Goal: Task Accomplishment & Management: Manage account settings

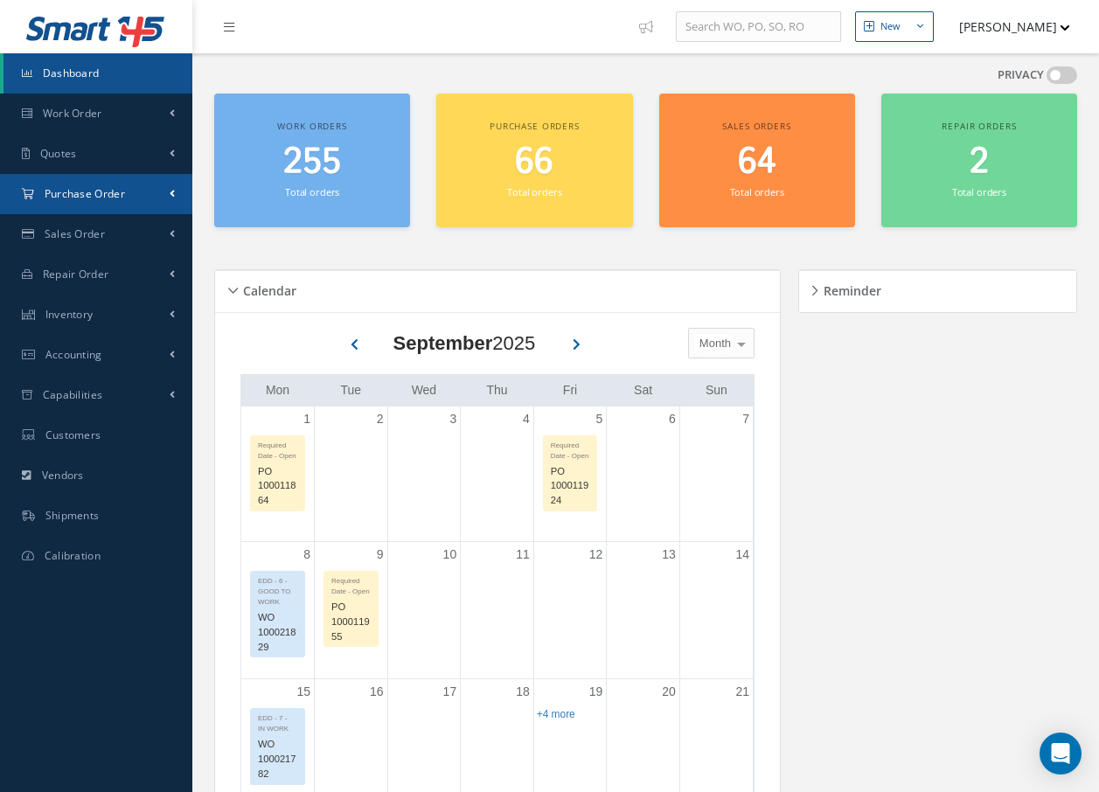
click at [114, 193] on span "Purchase Order" at bounding box center [85, 193] width 80 height 15
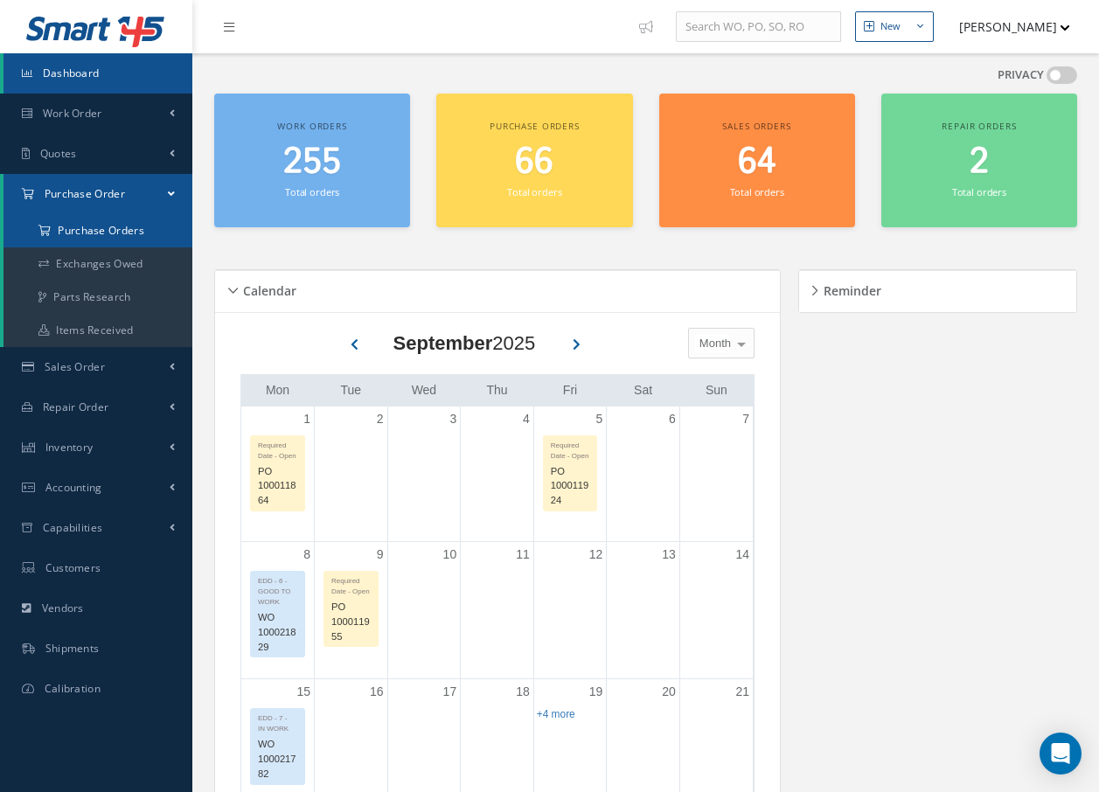
click at [108, 227] on a=1&status_id=2&status_id=3&status_id=5&collapsedFilters"] "Purchase Orders" at bounding box center [97, 230] width 189 height 33
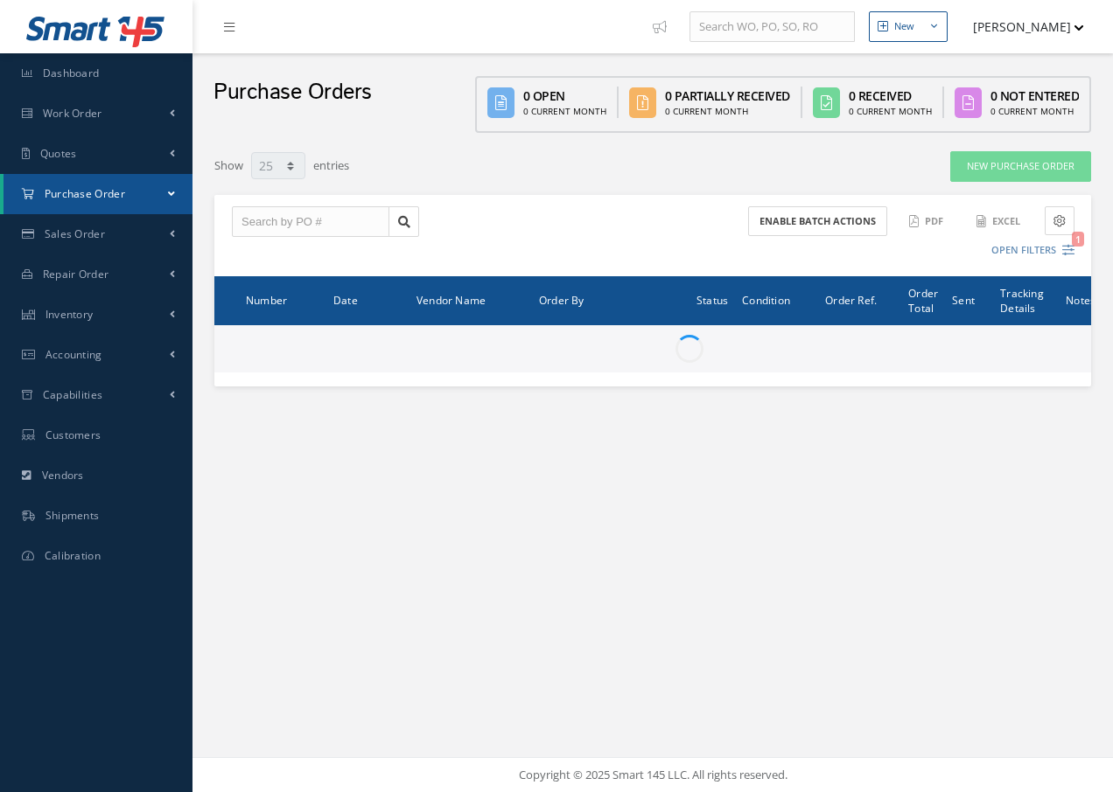
select select "25"
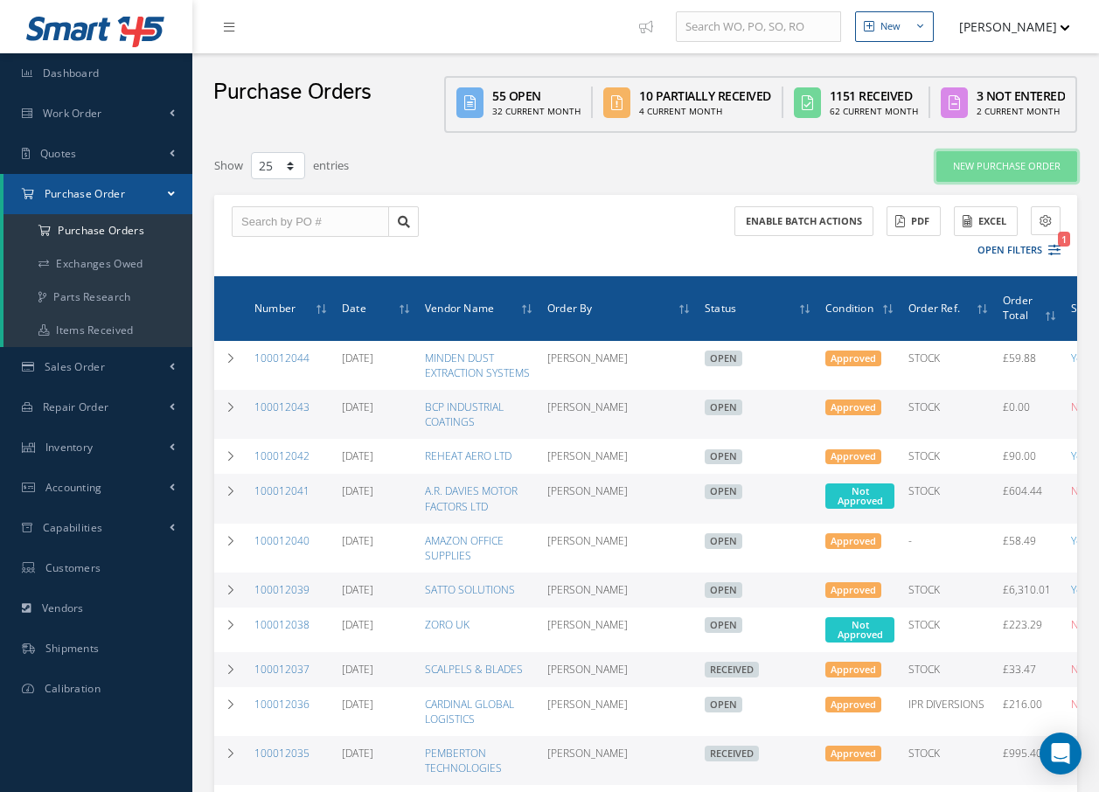
click at [1050, 166] on link "New Purchase Order" at bounding box center [1007, 166] width 141 height 31
select select "25"
click at [1047, 251] on button "Open Filters 1" at bounding box center [1011, 250] width 99 height 29
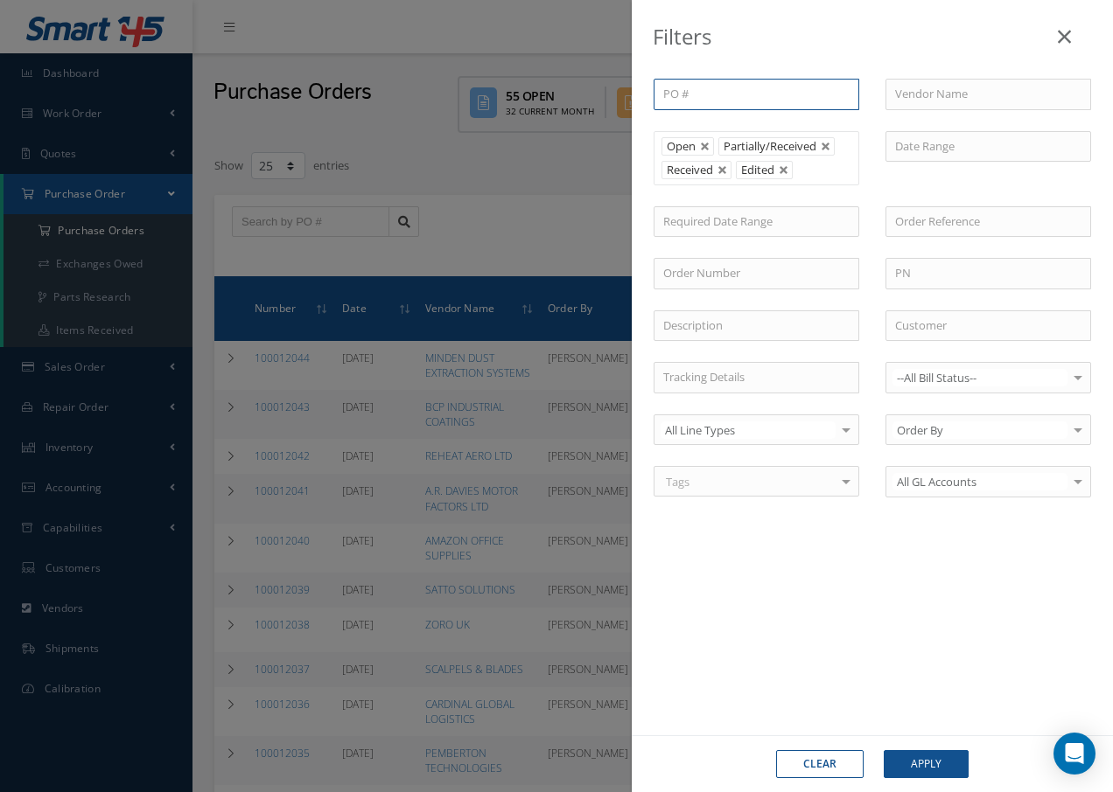
click at [739, 101] on input "text" at bounding box center [756, 94] width 206 height 31
click at [928, 94] on input "text" at bounding box center [988, 94] width 206 height 31
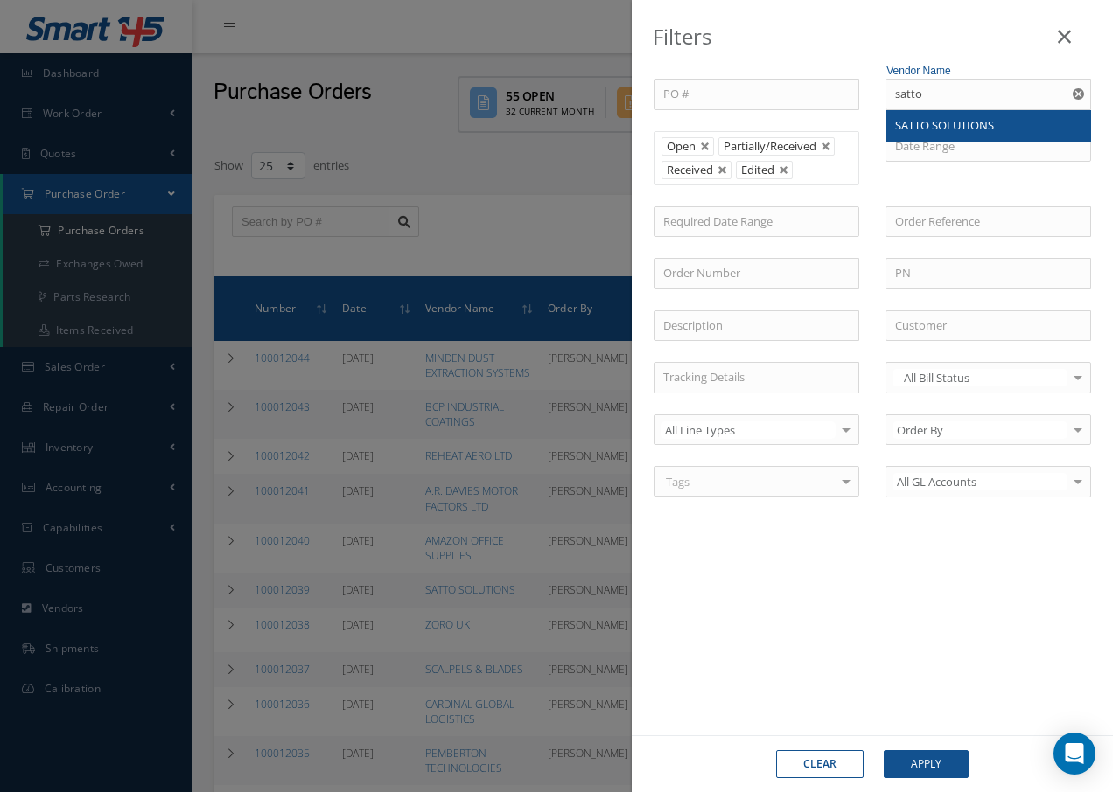
click at [947, 130] on span "SATTO SOLUTIONS" at bounding box center [944, 125] width 99 height 16
type input "SATTO SOLUTIONS"
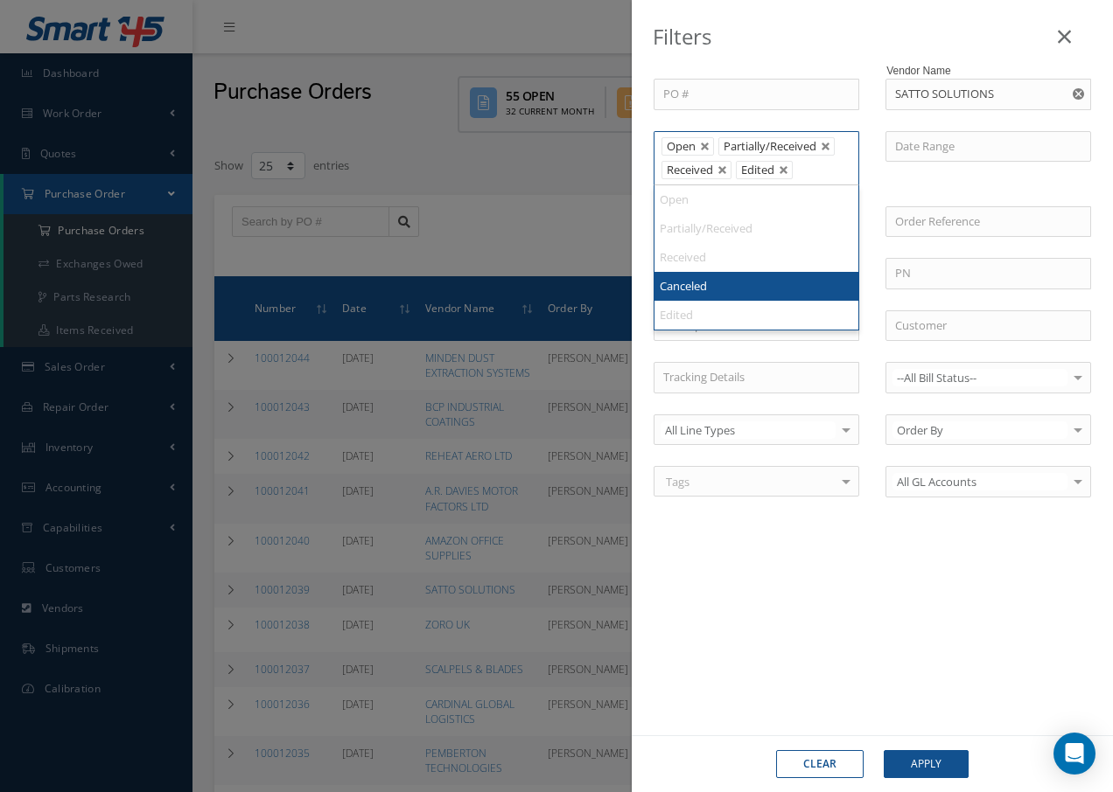
click at [714, 167] on li "Received" at bounding box center [696, 170] width 70 height 18
click at [723, 166] on link at bounding box center [722, 170] width 10 height 10
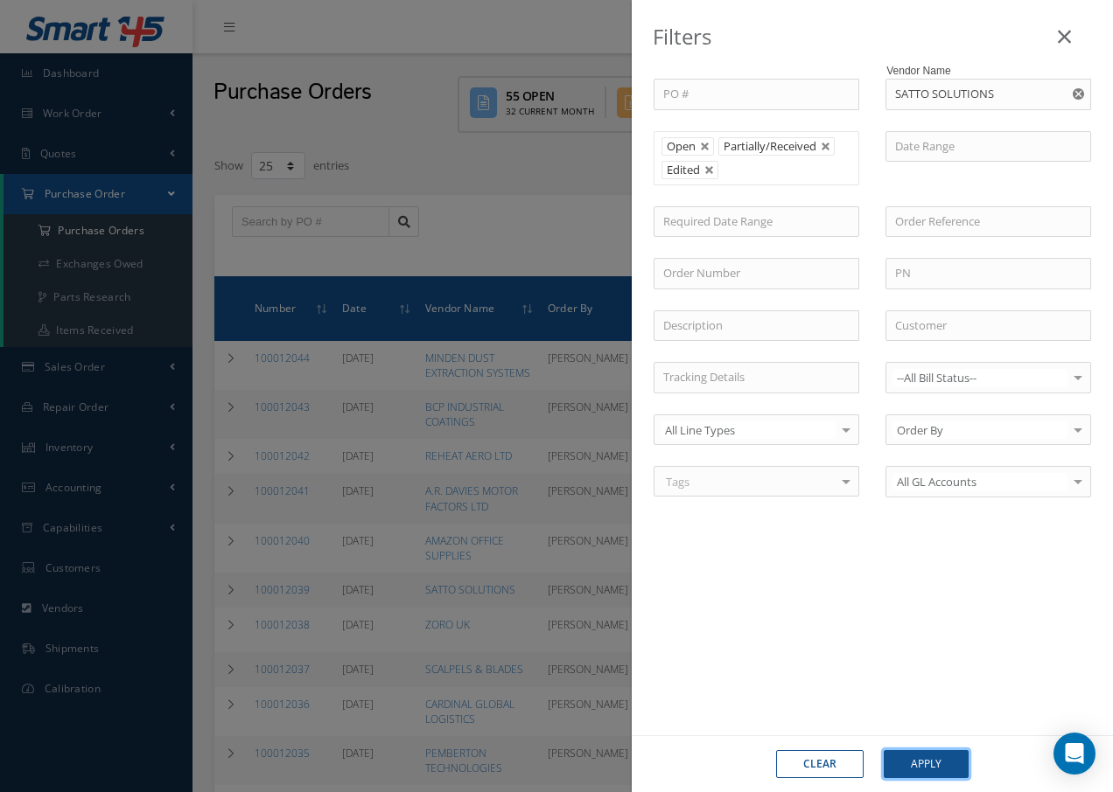
click at [934, 771] on button "Apply" at bounding box center [925, 764] width 85 height 28
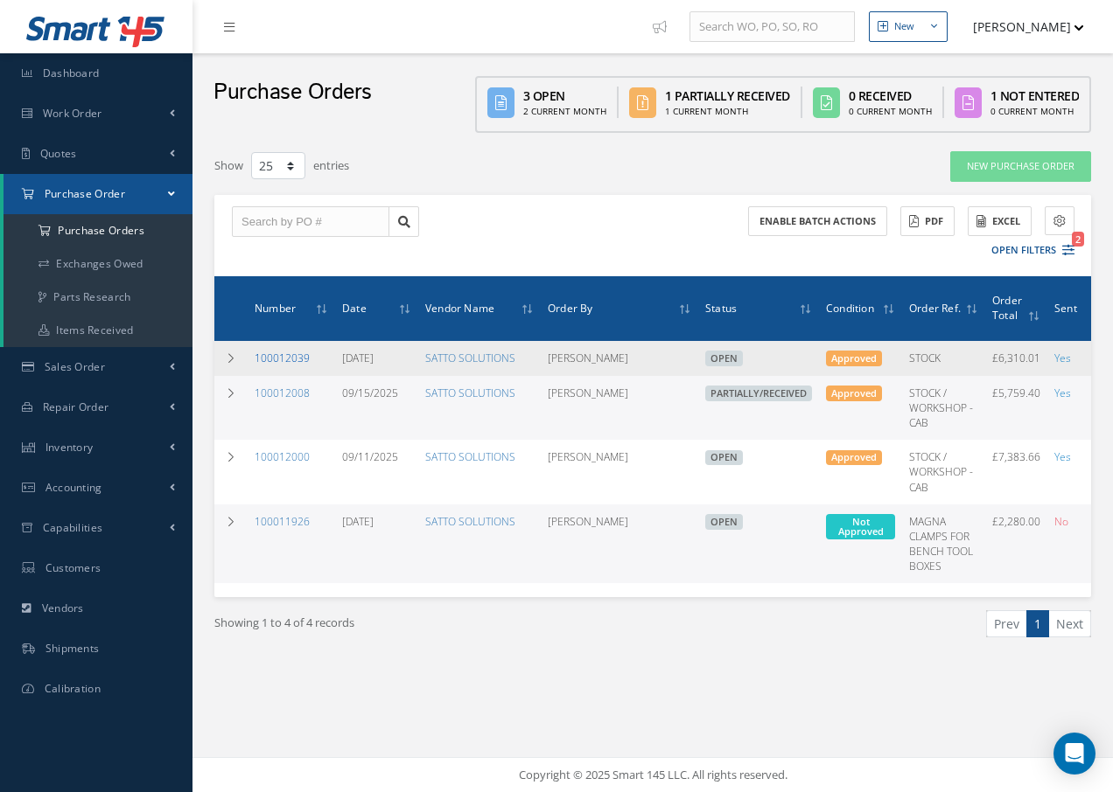
click at [272, 357] on link "100012039" at bounding box center [282, 358] width 55 height 15
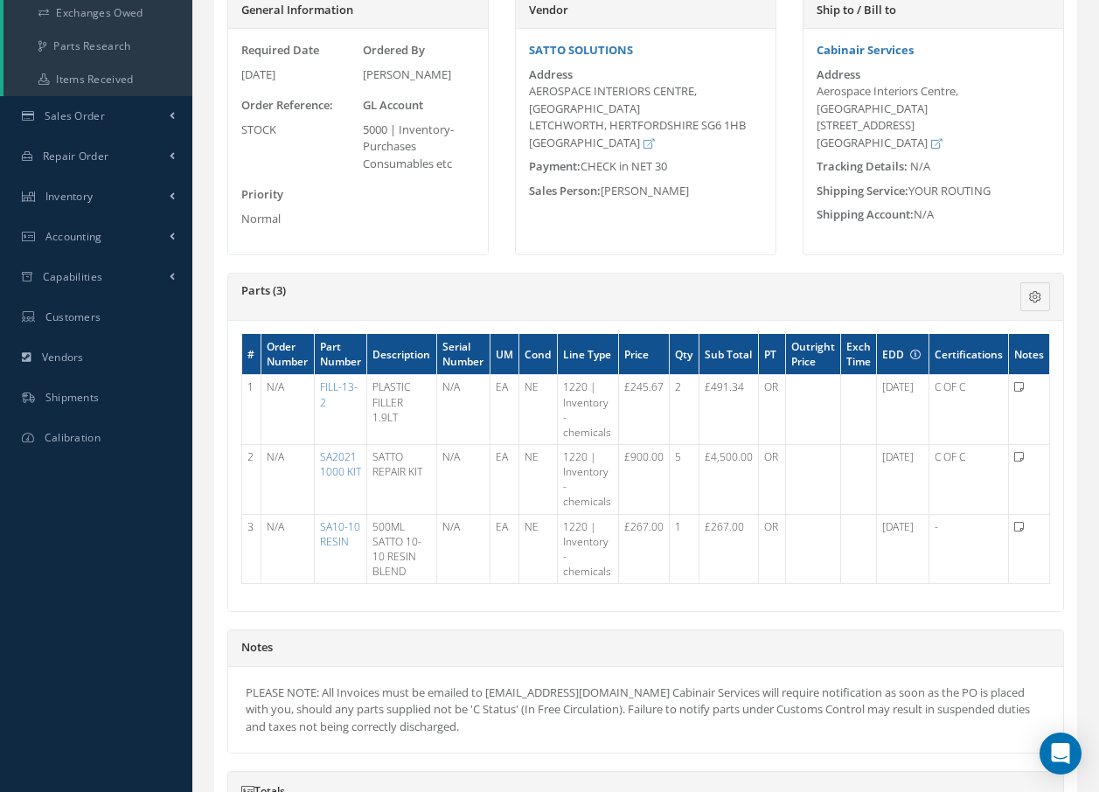
scroll to position [87, 0]
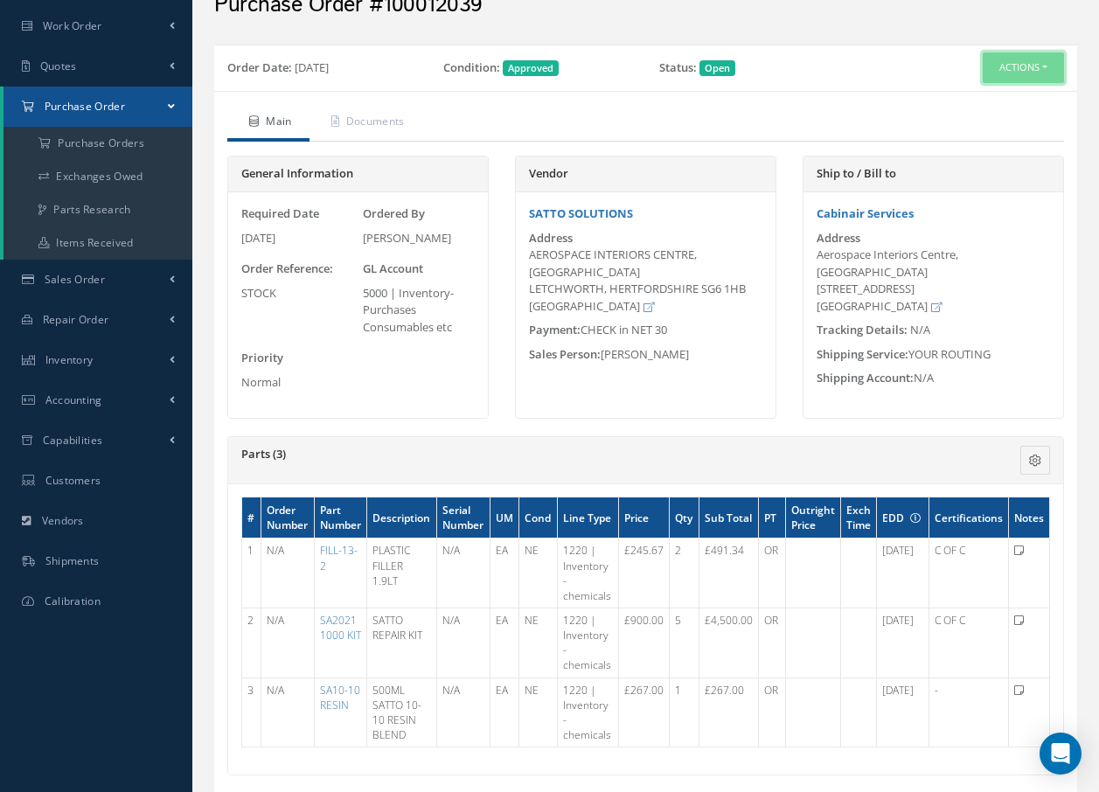
click at [1033, 59] on button "Actions" at bounding box center [1023, 67] width 81 height 31
click at [988, 100] on link "Receive" at bounding box center [994, 101] width 140 height 24
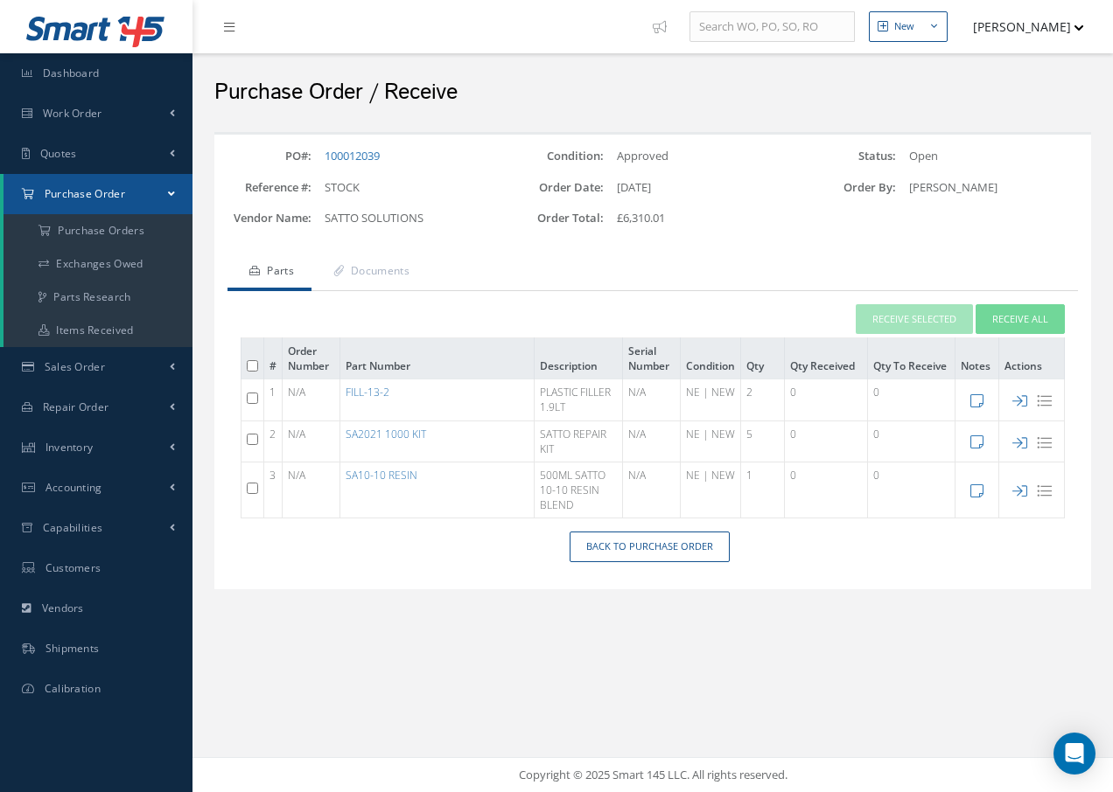
click at [255, 488] on input "checkbox" at bounding box center [252, 488] width 11 height 11
checkbox input "true"
click at [917, 322] on button "Receive Selected" at bounding box center [913, 319] width 117 height 31
type input "[DATE]"
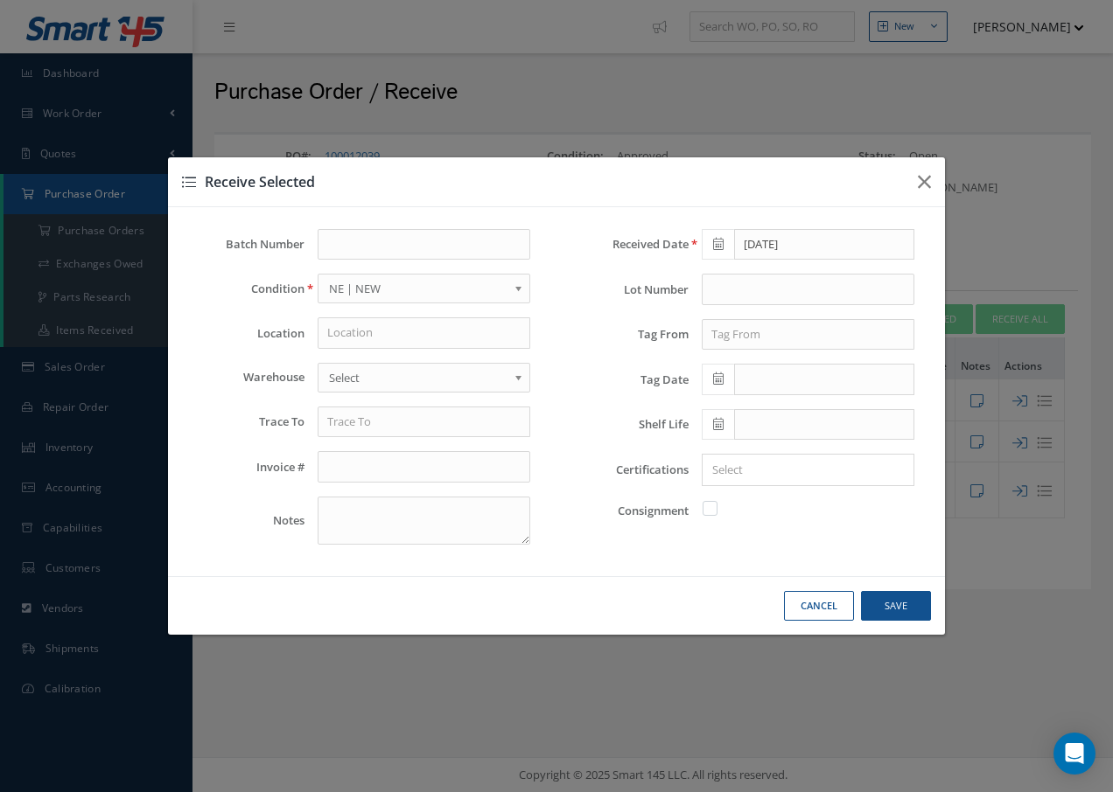
click at [716, 428] on icon at bounding box center [718, 424] width 10 height 12
click at [875, 191] on th "»" at bounding box center [872, 188] width 26 height 26
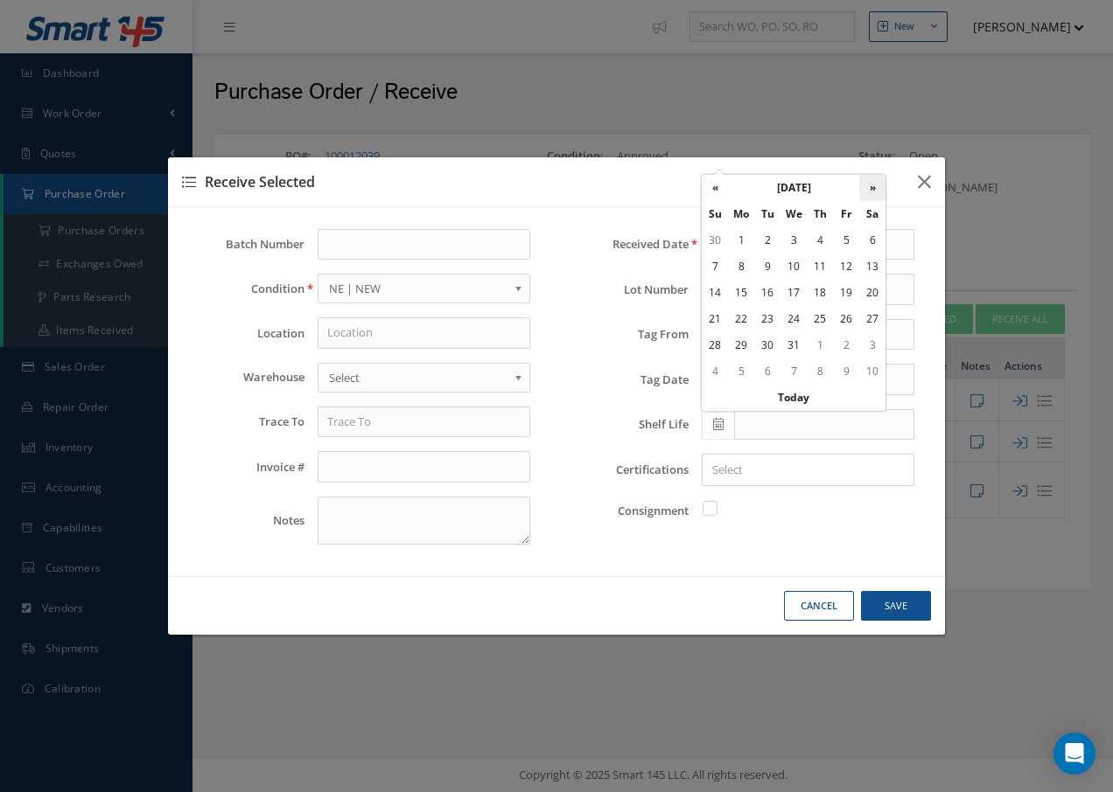
click at [875, 191] on th "»" at bounding box center [872, 188] width 26 height 26
click at [715, 186] on th "«" at bounding box center [714, 188] width 26 height 26
click at [767, 343] on td "24" at bounding box center [767, 345] width 26 height 26
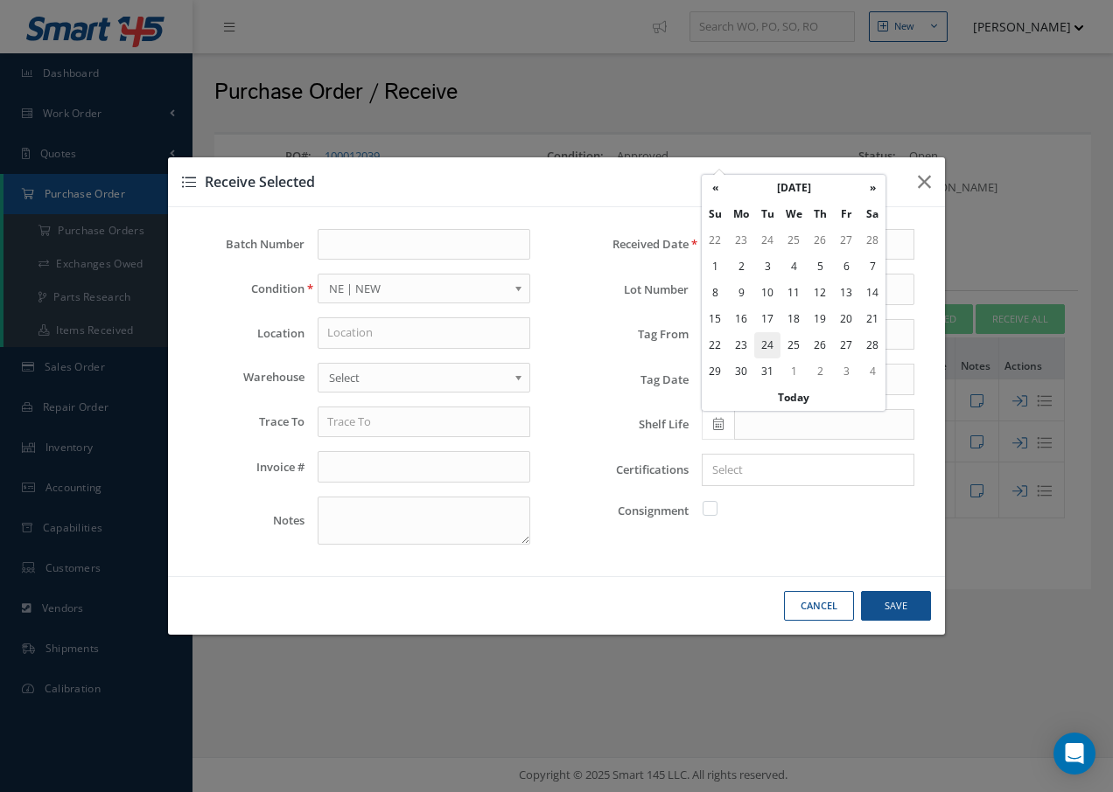
type input "03/24/2026"
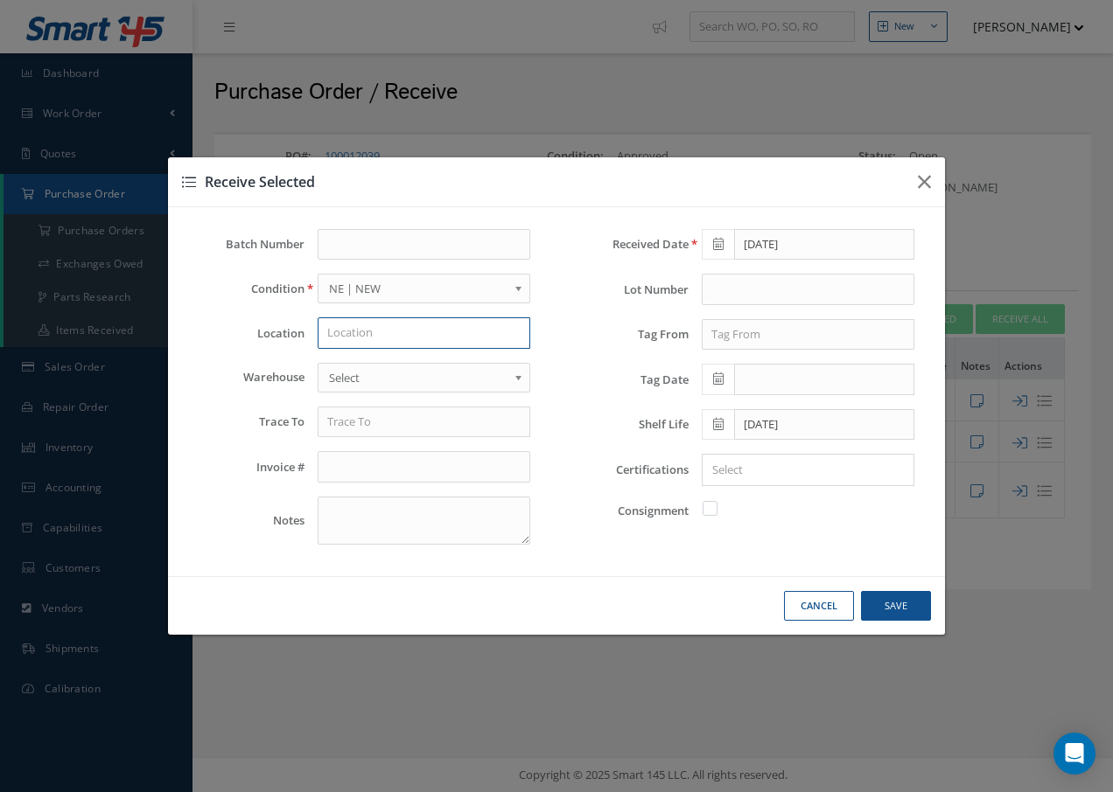
click at [383, 332] on input "text" at bounding box center [423, 332] width 213 height 31
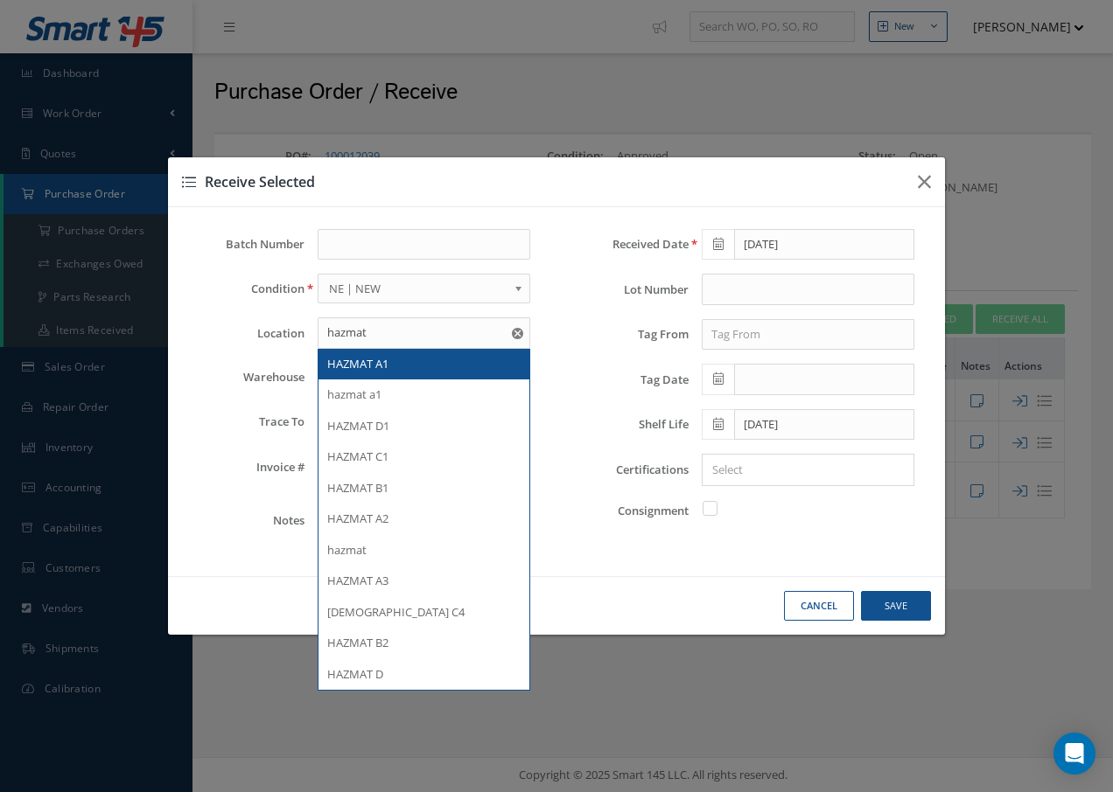
click at [376, 361] on span "HAZMAT A1" at bounding box center [357, 364] width 61 height 16
type input "HAZMAT A1"
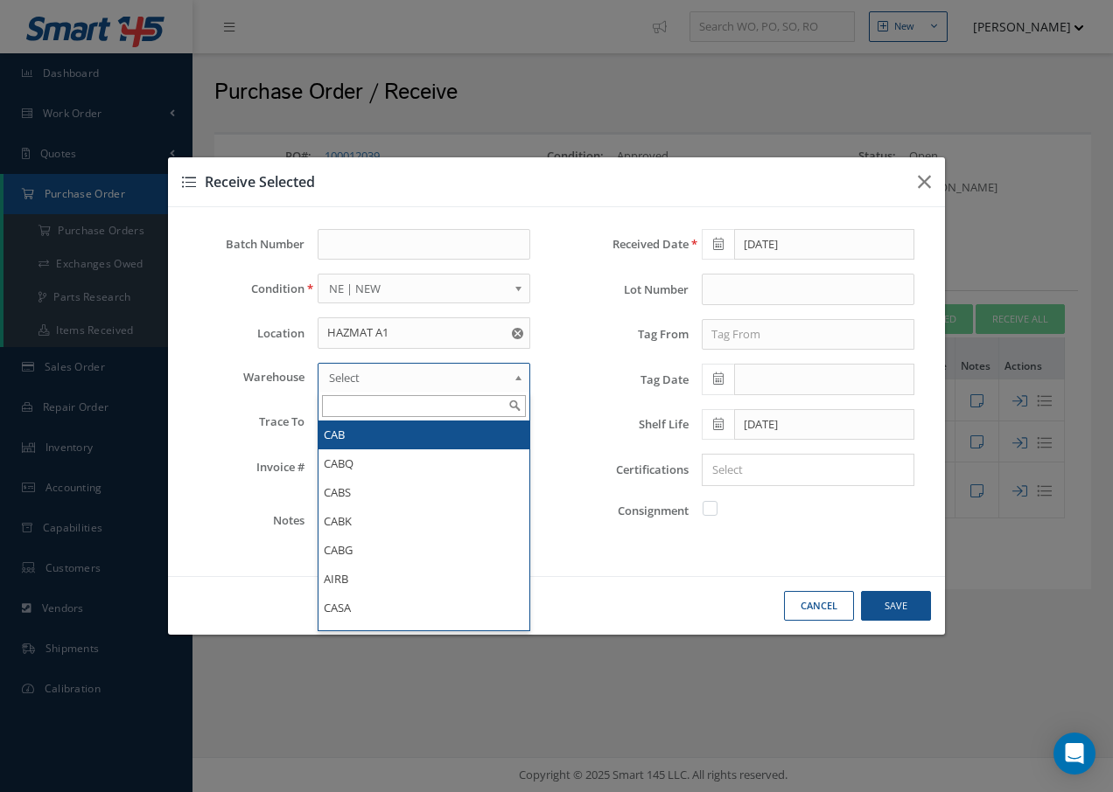
click at [368, 379] on span "Select" at bounding box center [418, 377] width 178 height 21
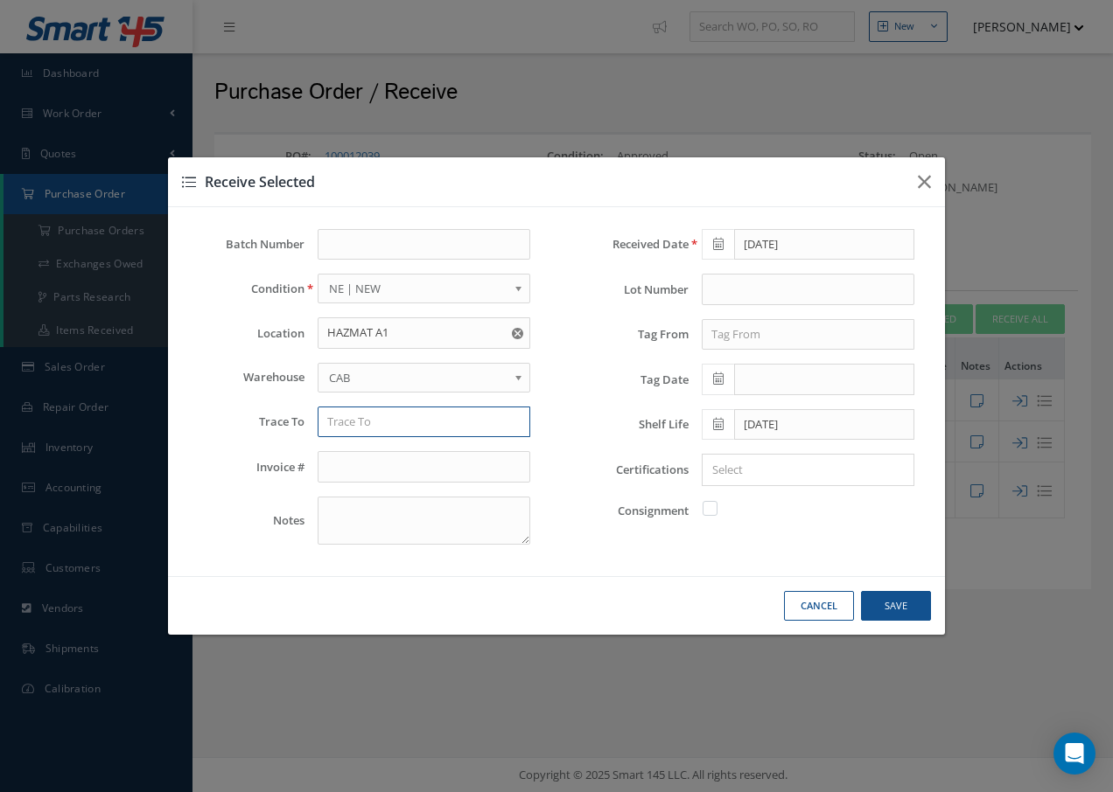
click at [374, 422] on input "text" at bounding box center [423, 422] width 213 height 31
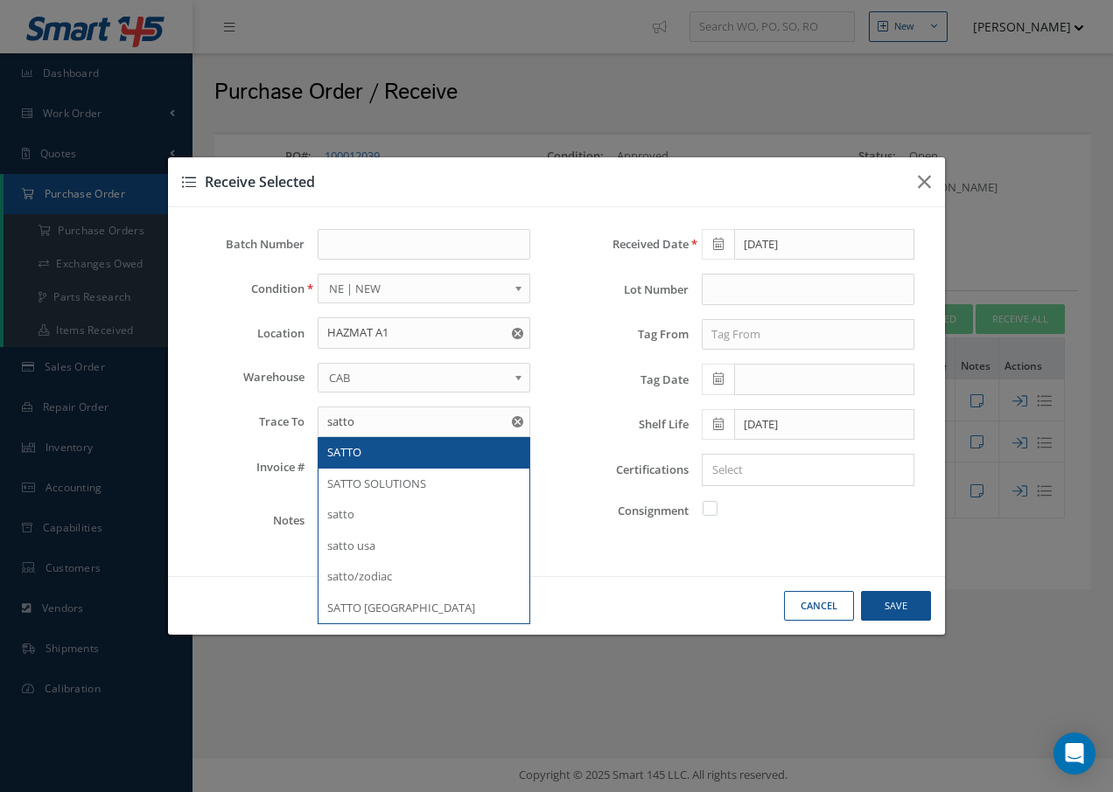
click at [357, 456] on span "SATTO" at bounding box center [344, 452] width 34 height 16
type input "SATTO"
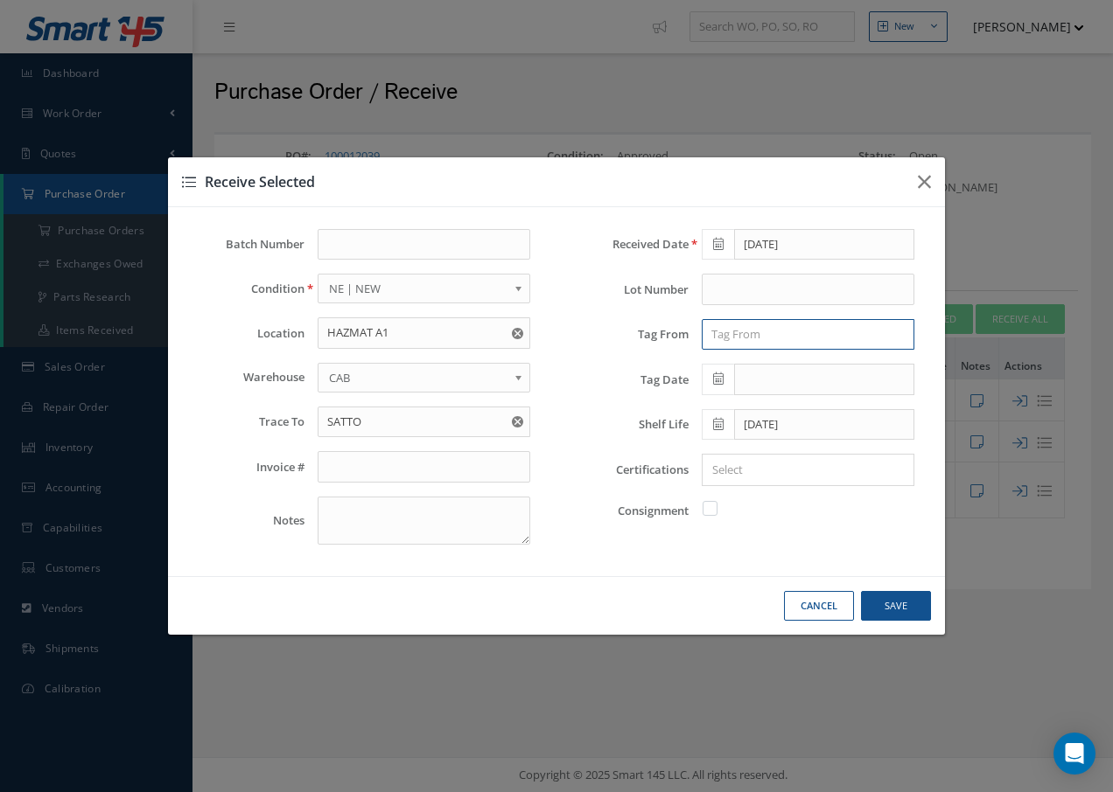
click at [781, 338] on input "text" at bounding box center [807, 334] width 213 height 31
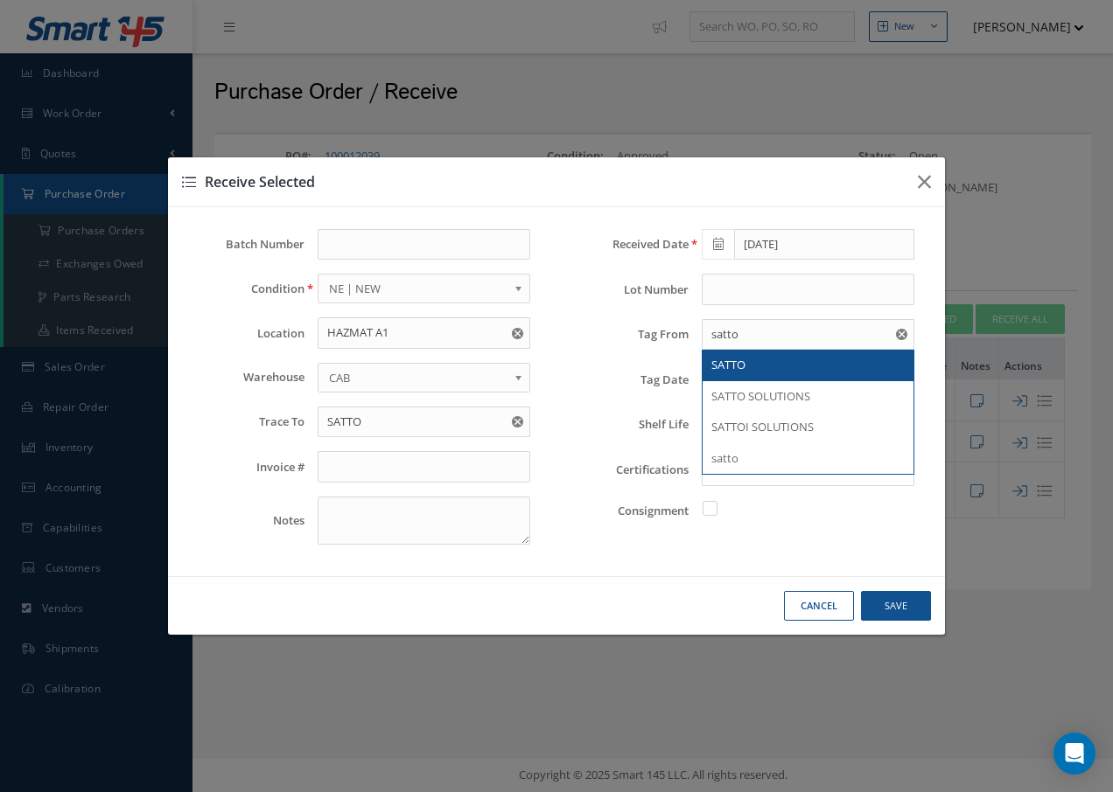
click at [742, 365] on span "SATTO" at bounding box center [728, 365] width 34 height 16
type input "SATTO"
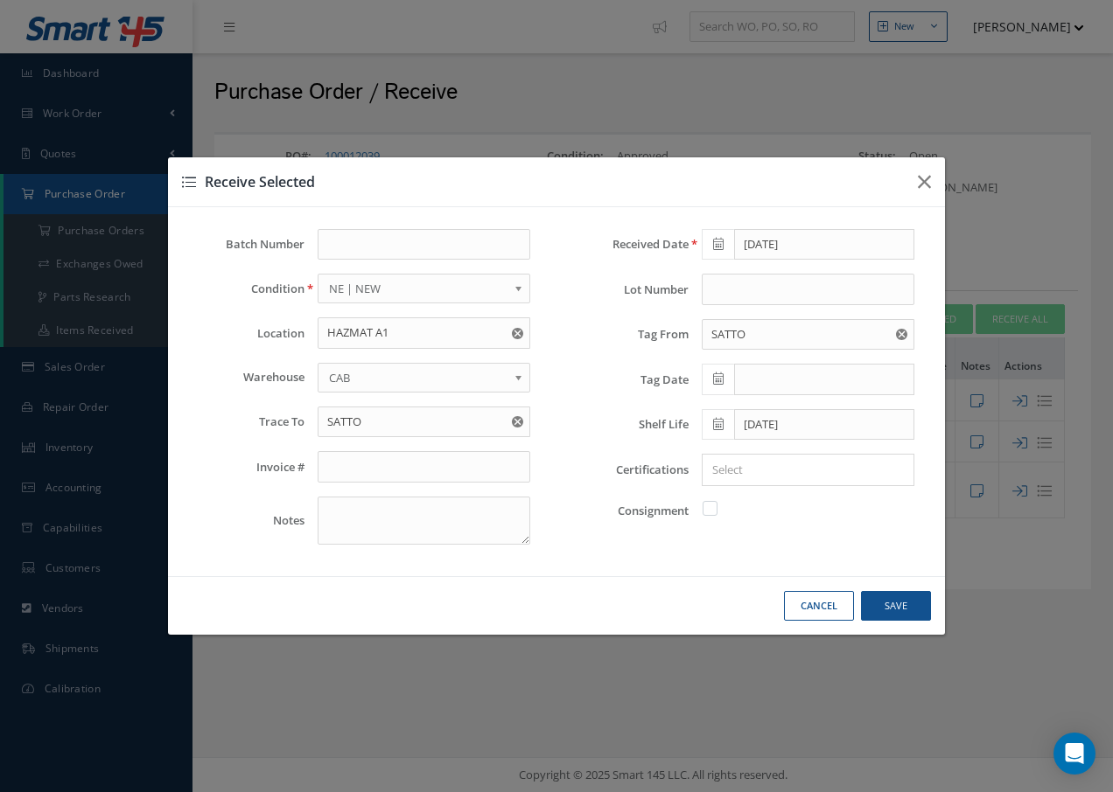
click at [719, 382] on icon at bounding box center [718, 379] width 10 height 12
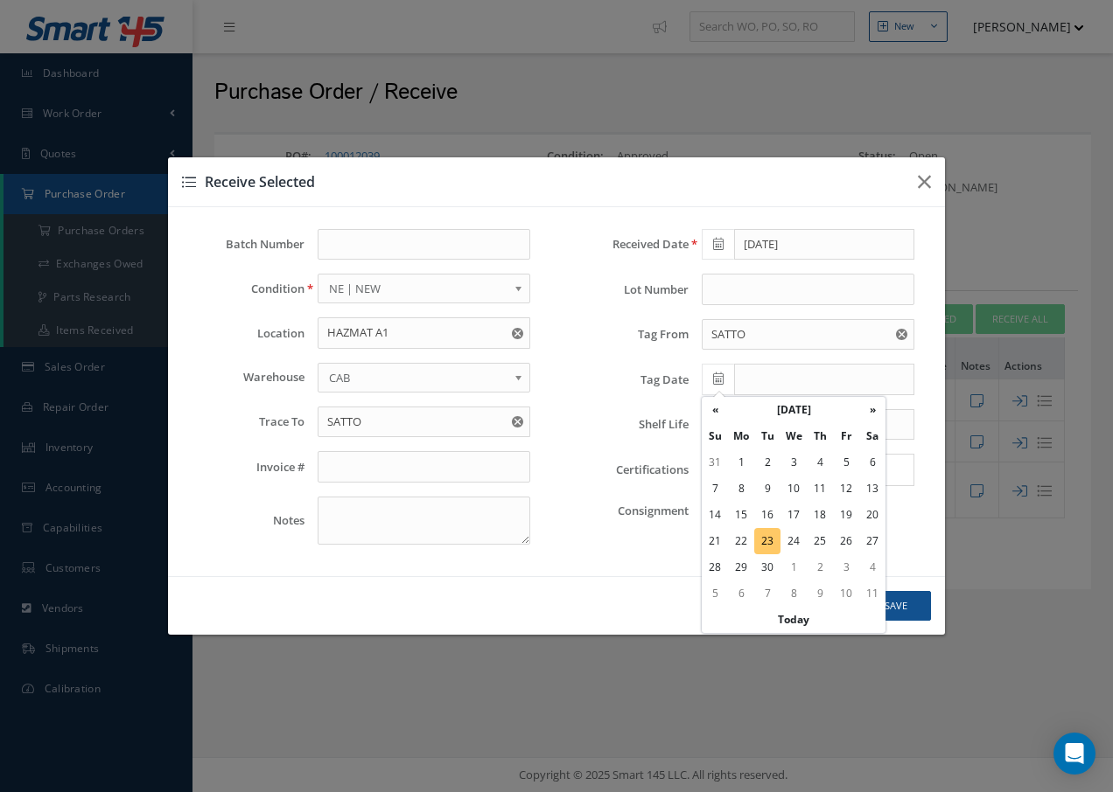
click at [766, 542] on td "23" at bounding box center [767, 541] width 26 height 26
type input "09/23/2025"
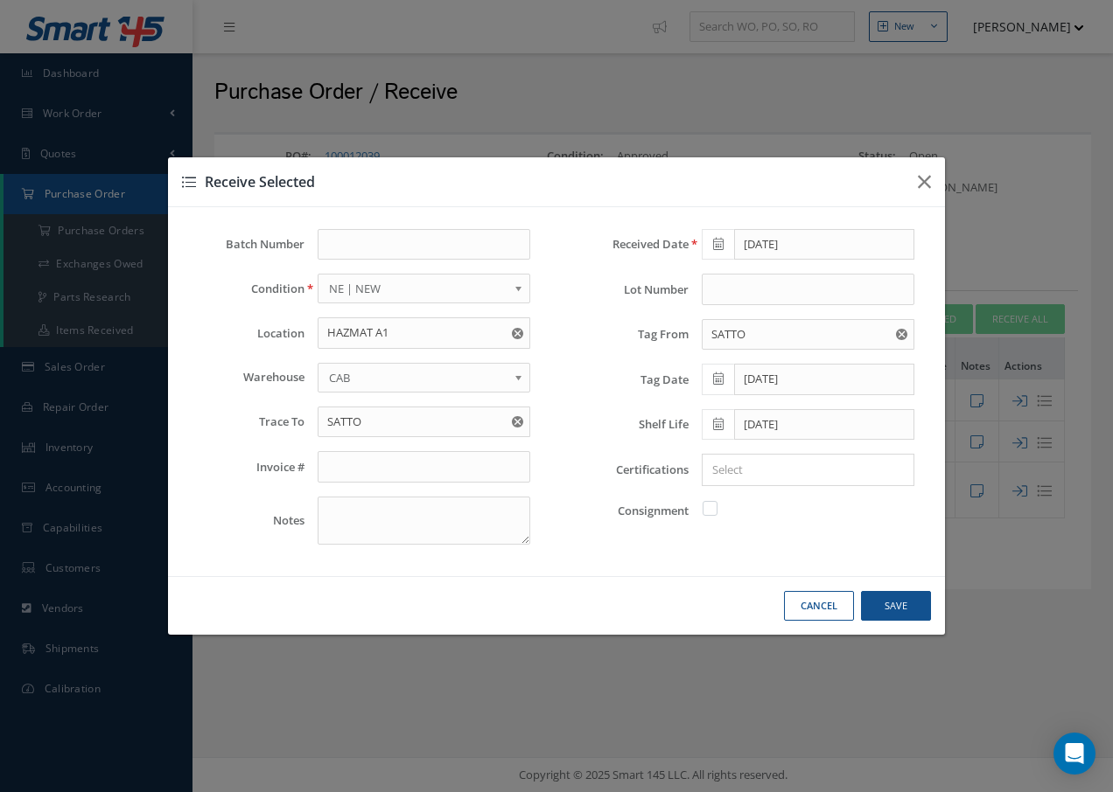
click at [757, 466] on input "Search for option" at bounding box center [803, 470] width 199 height 18
click at [715, 559] on link "C OF C" at bounding box center [807, 558] width 237 height 27
click at [898, 602] on button "Save" at bounding box center [896, 606] width 70 height 31
checkbox input "false"
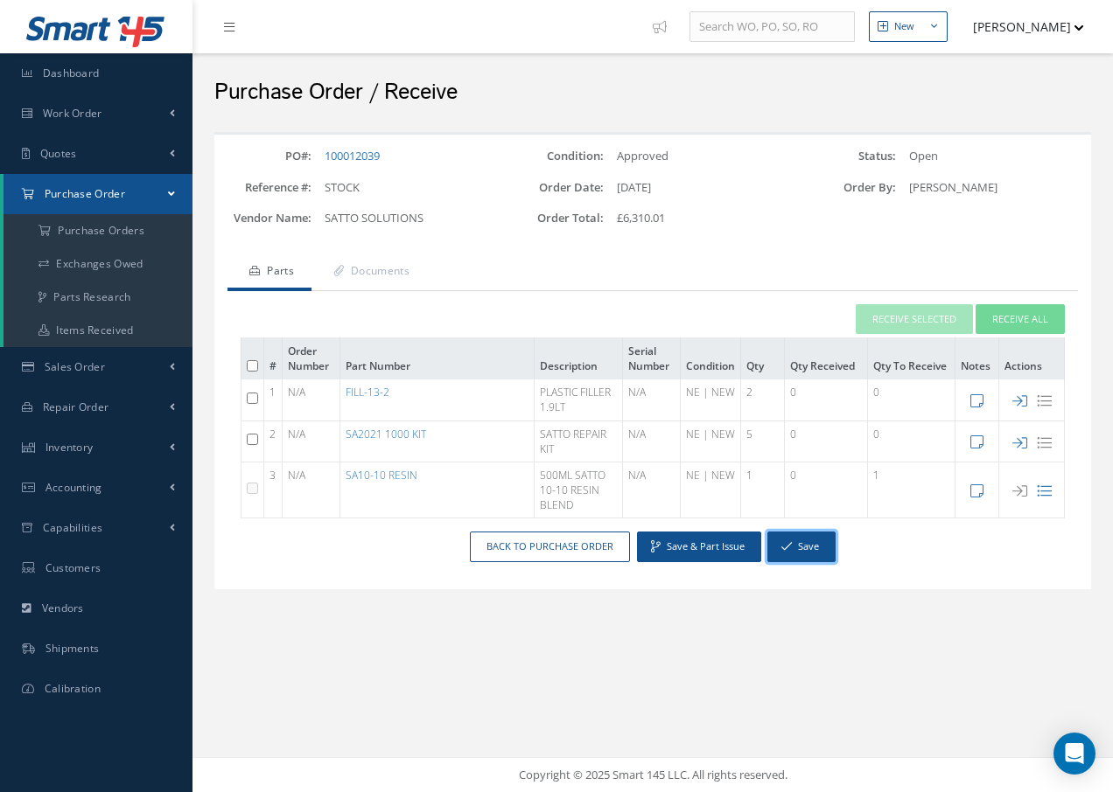
click at [804, 549] on button "Save" at bounding box center [801, 547] width 68 height 31
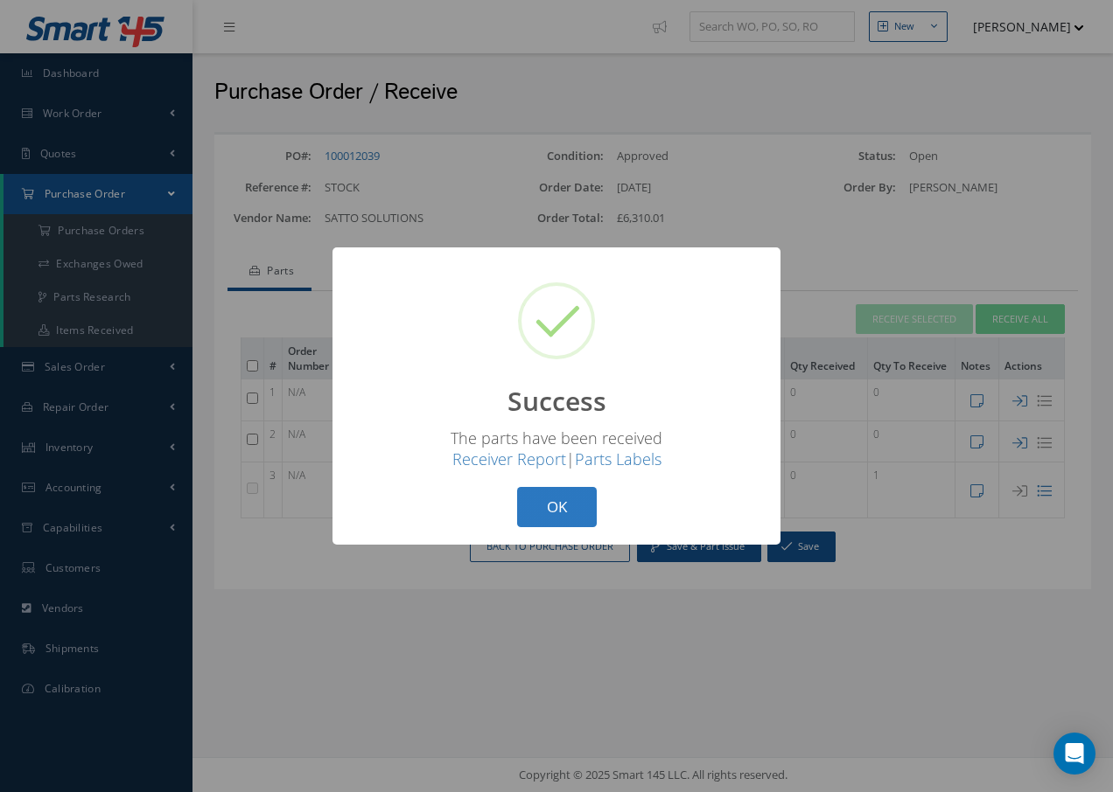
click at [579, 509] on button "OK" at bounding box center [557, 507] width 80 height 41
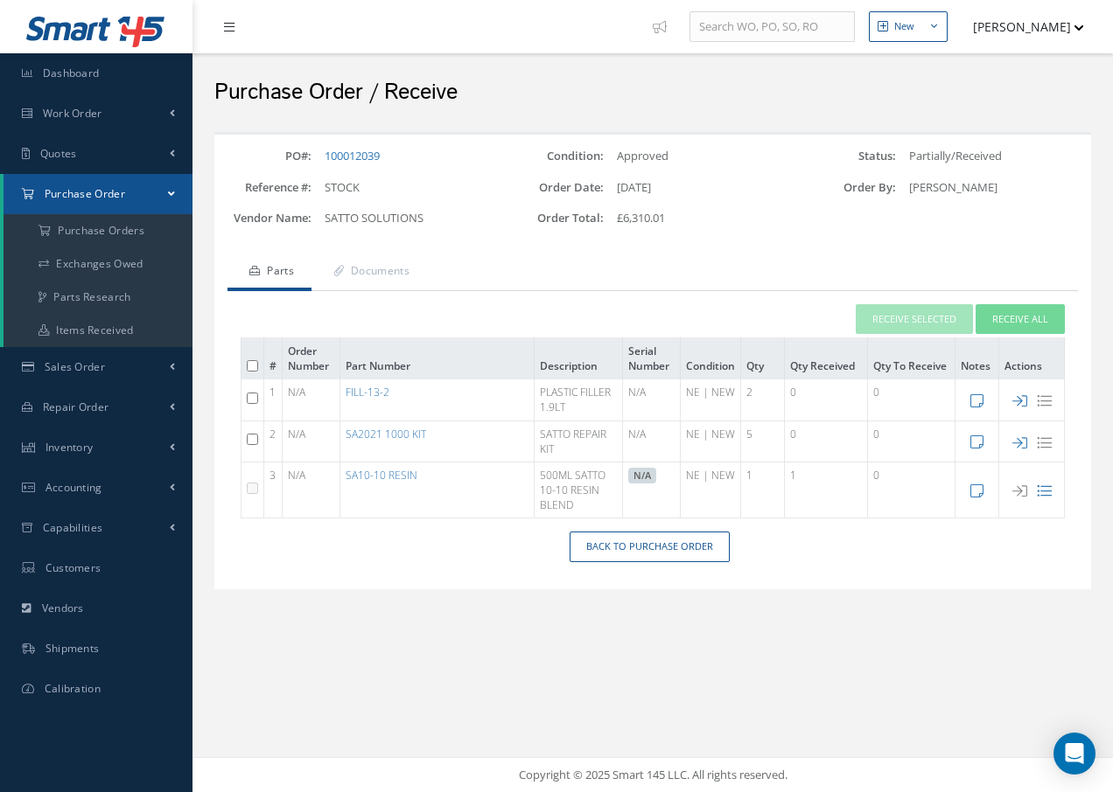
click at [229, 30] on icon at bounding box center [229, 27] width 10 height 12
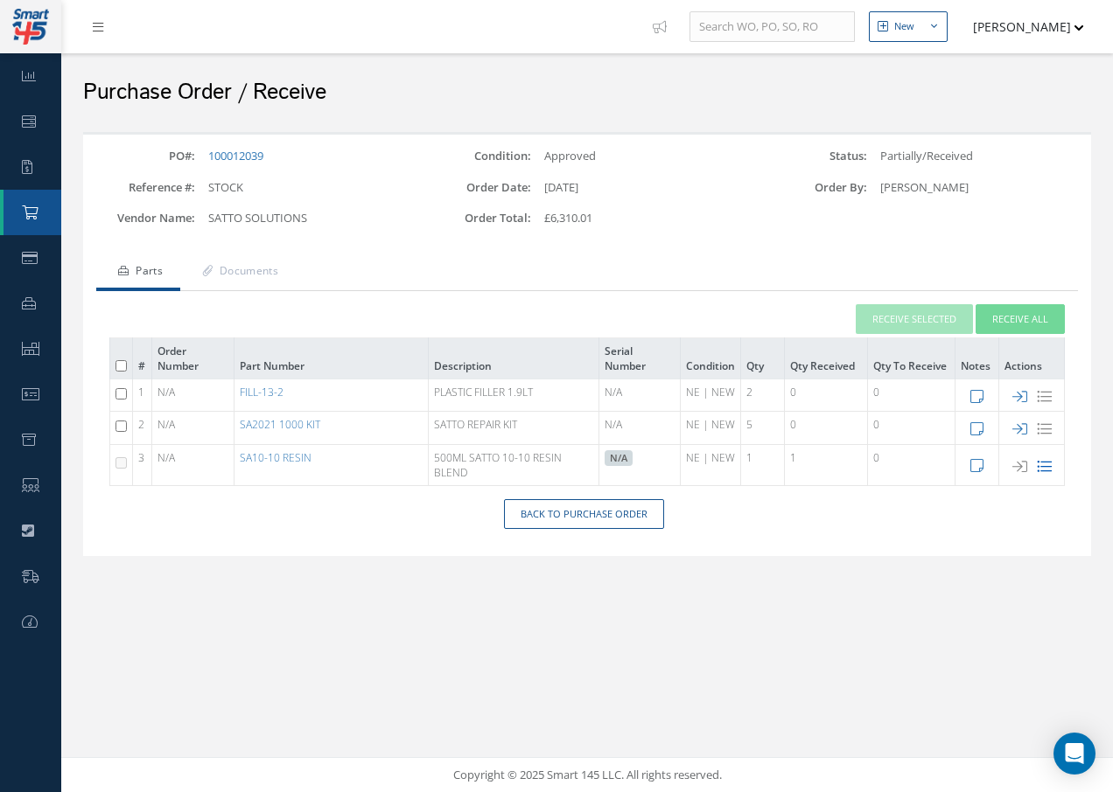
click at [1042, 468] on icon at bounding box center [1043, 466] width 15 height 15
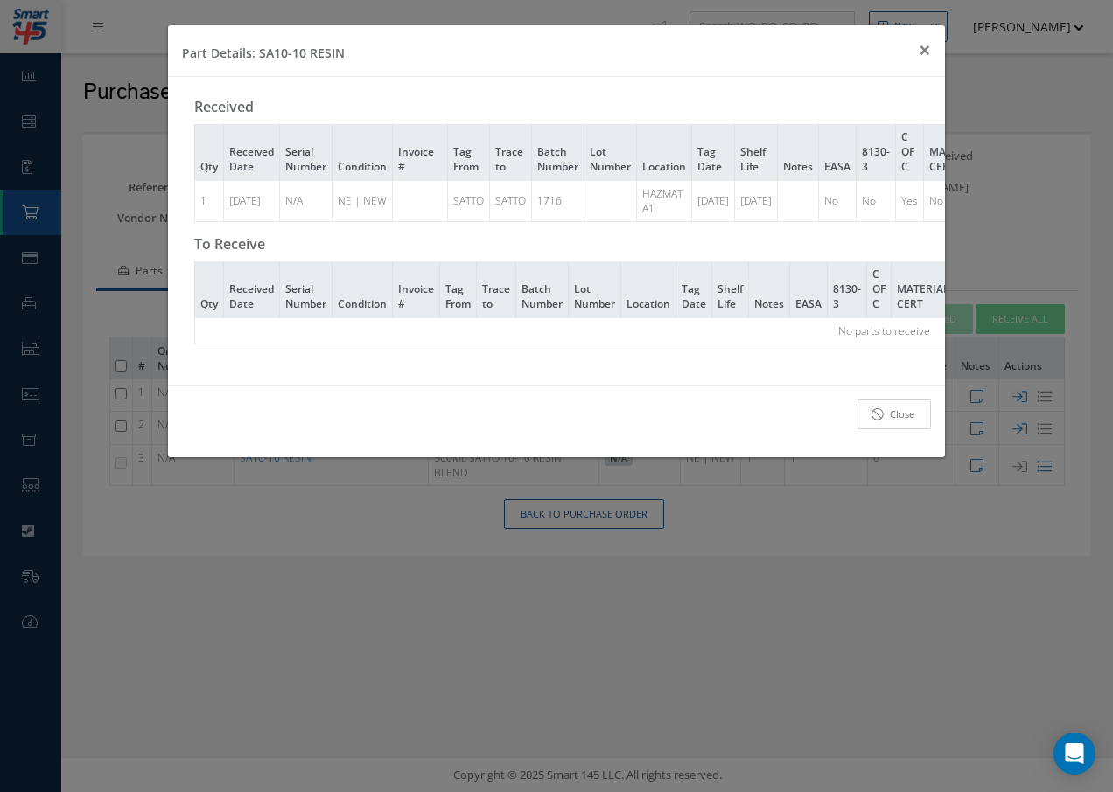
click at [914, 427] on link "Close" at bounding box center [893, 415] width 73 height 31
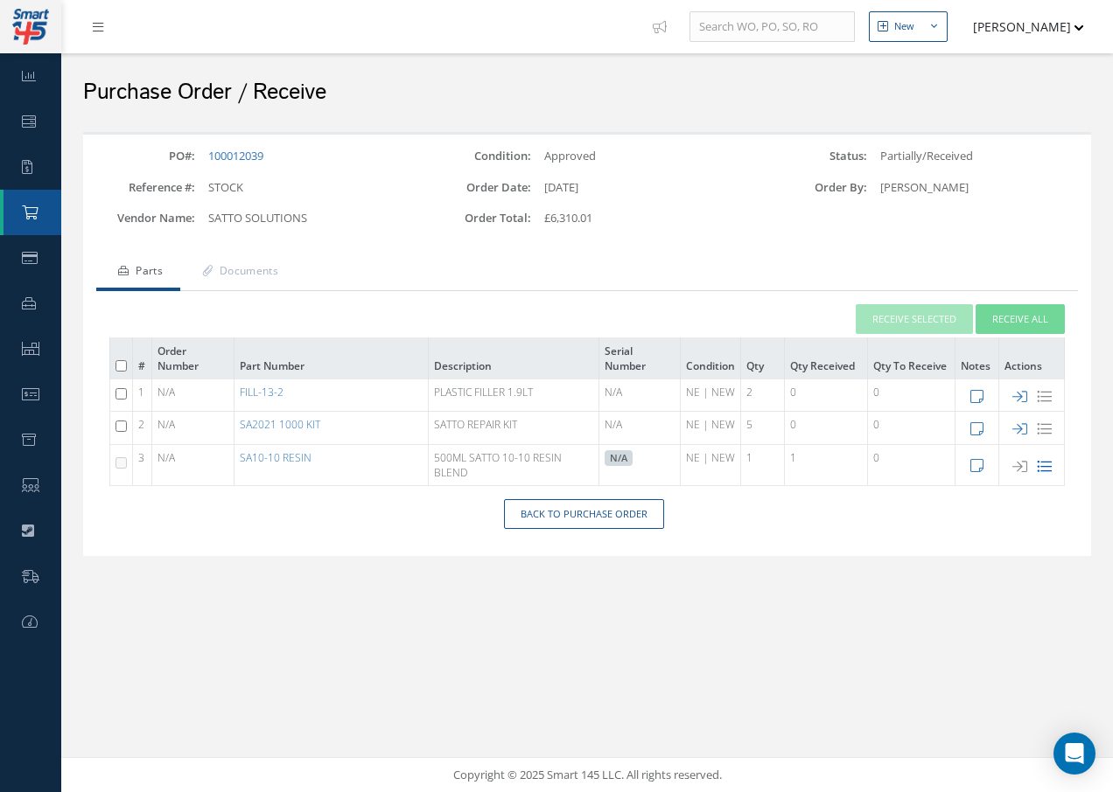
click at [1043, 462] on icon at bounding box center [1043, 466] width 15 height 15
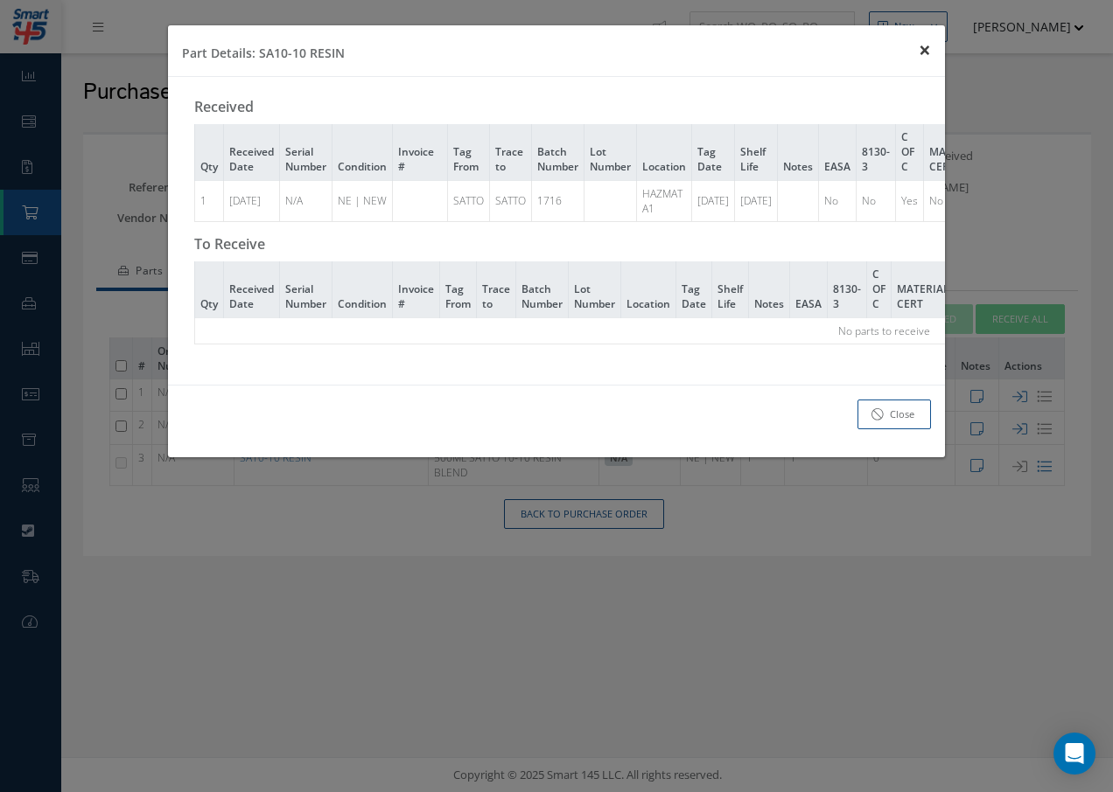
click at [921, 41] on span "×" at bounding box center [924, 49] width 12 height 29
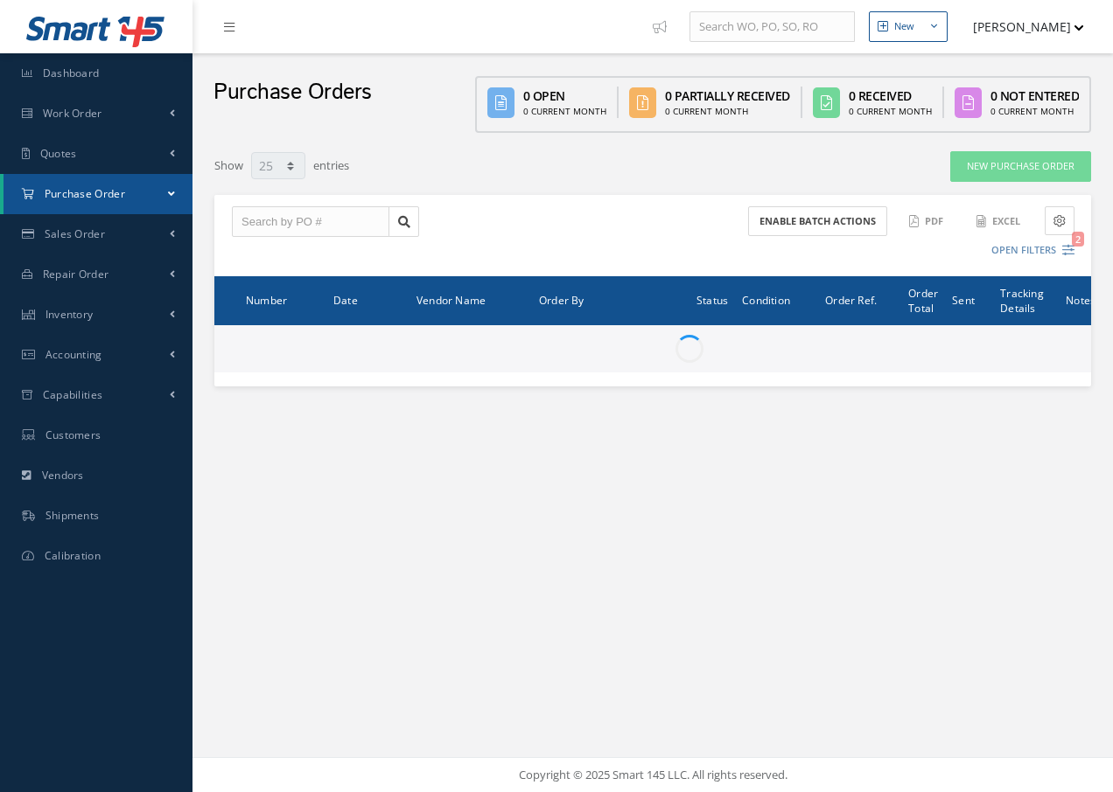
select select "25"
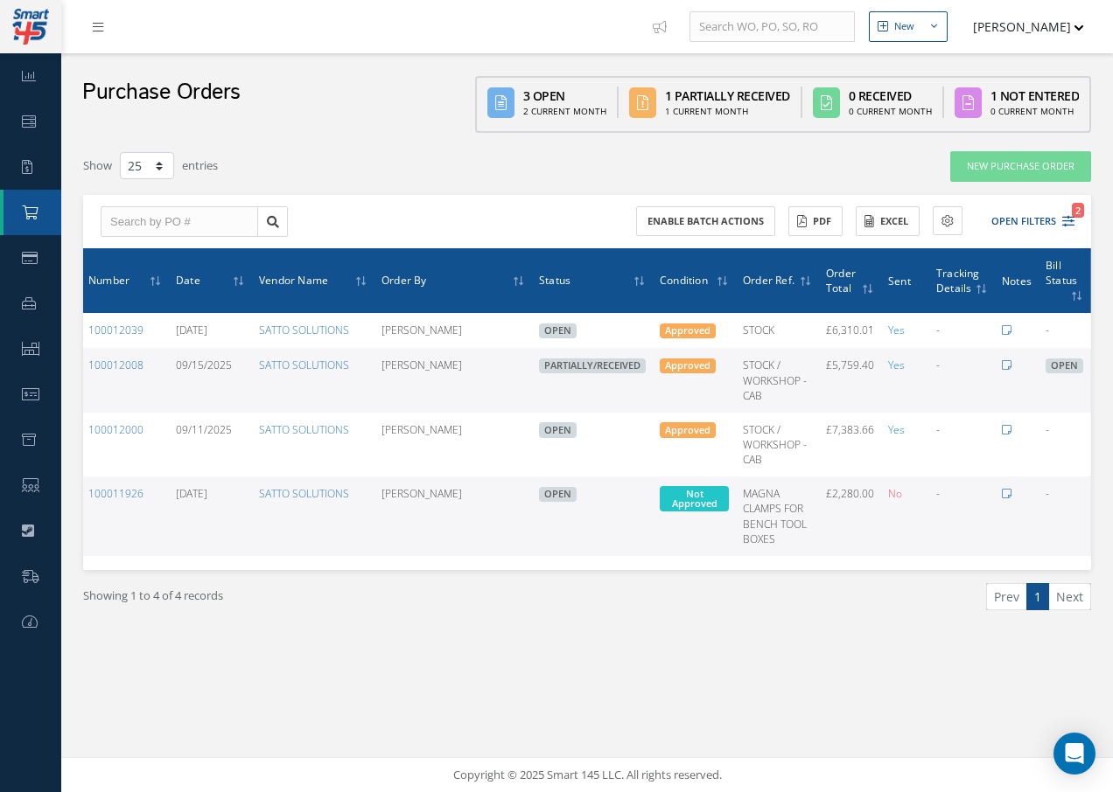
scroll to position [0, 60]
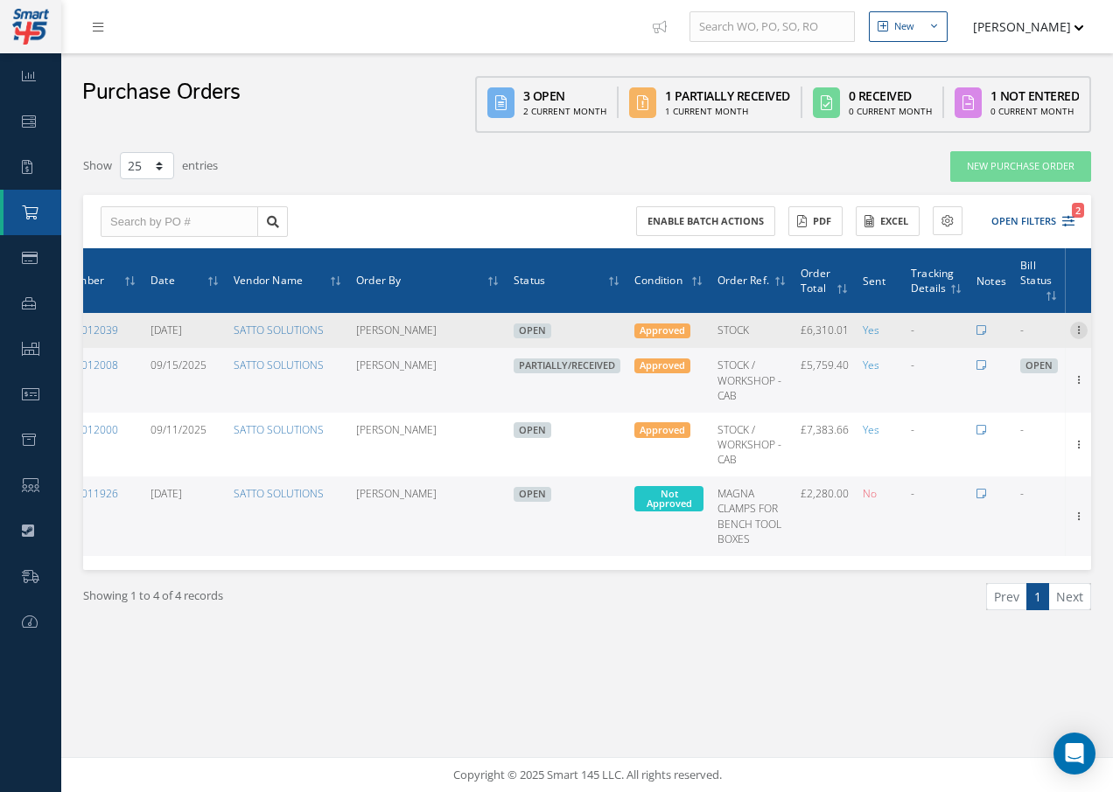
click at [1078, 329] on icon at bounding box center [1078, 329] width 17 height 14
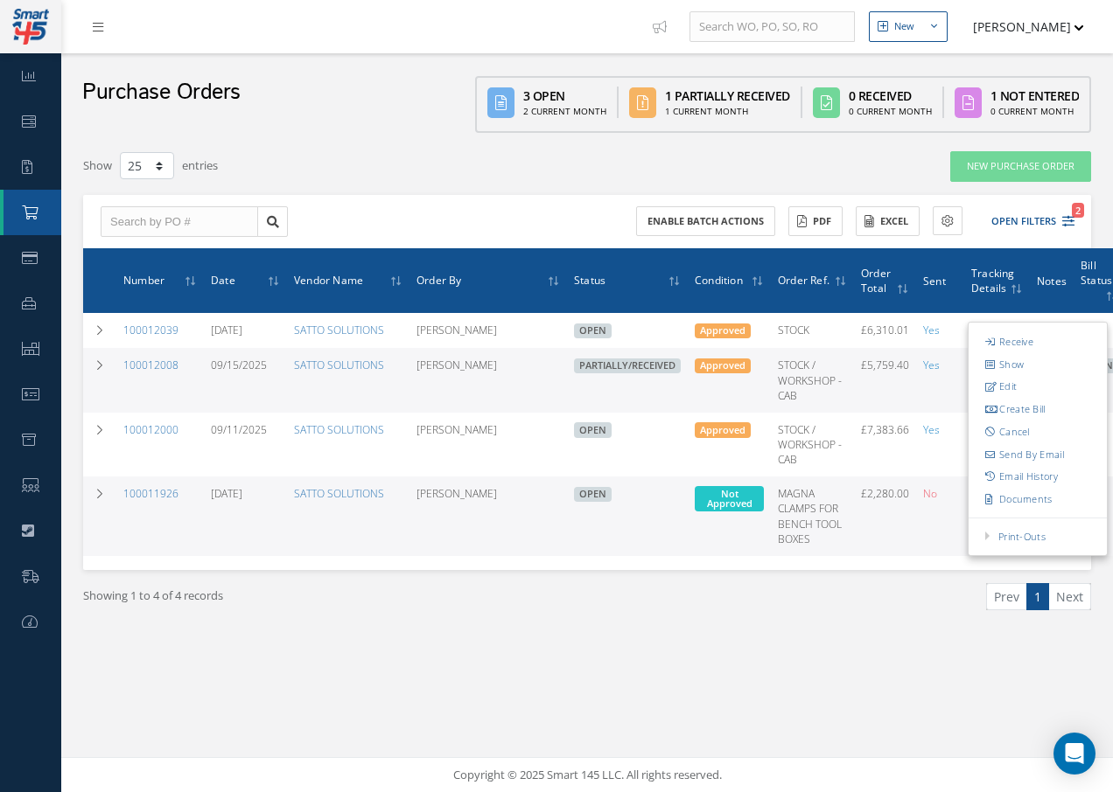
click at [889, 613] on div "Prev 1 Next" at bounding box center [845, 603] width 517 height 41
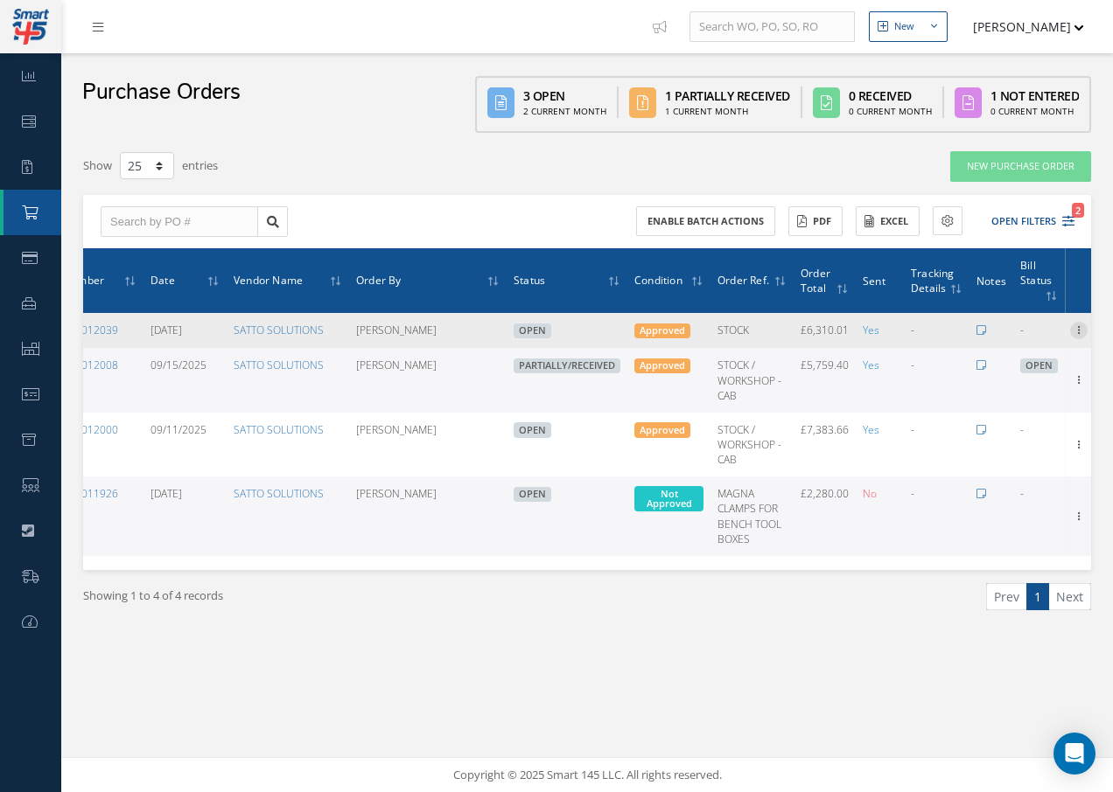
click at [1077, 331] on icon at bounding box center [1078, 329] width 17 height 14
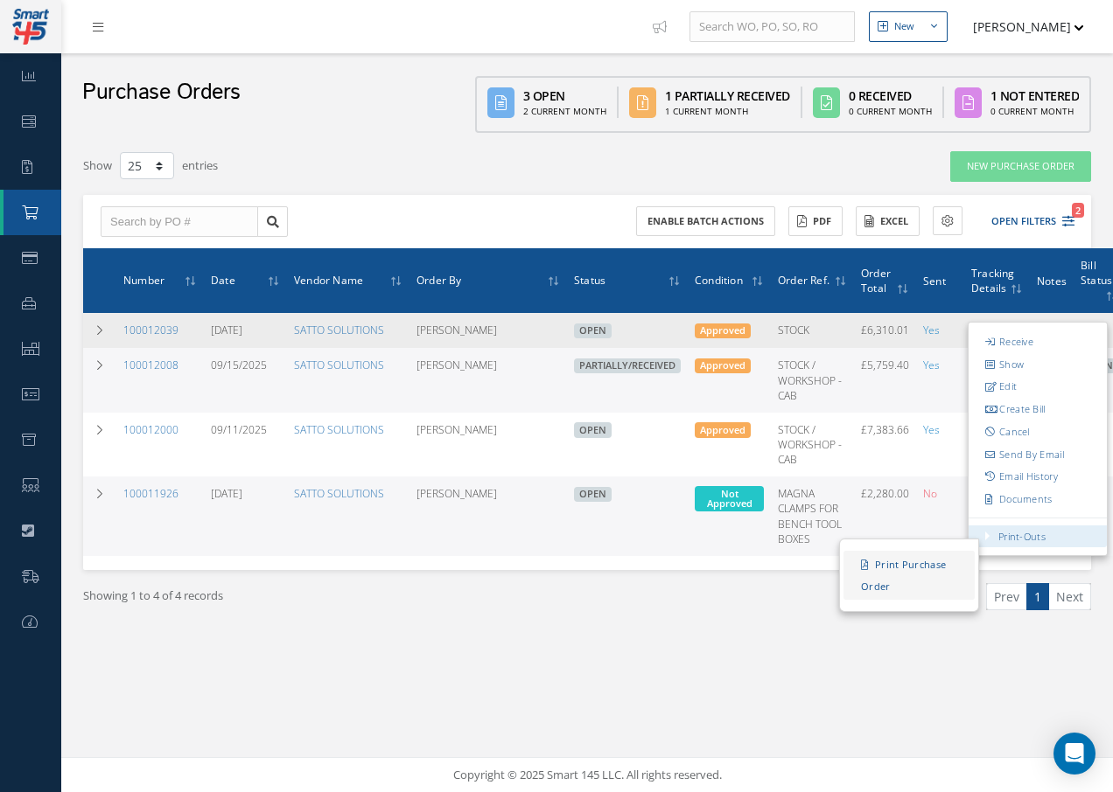
click at [924, 564] on link "Print Purchase Order" at bounding box center [908, 575] width 131 height 49
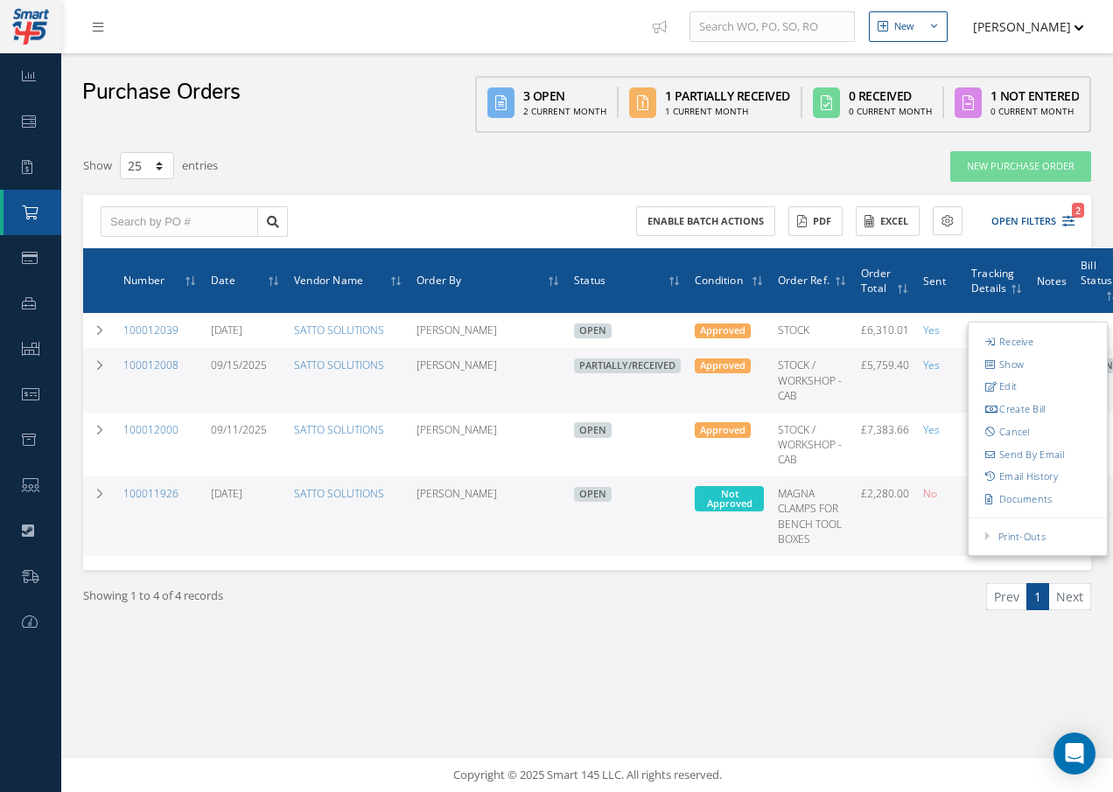
click at [840, 643] on div "Showing 1 to 4 of 4 records Prev 1 Next" at bounding box center [587, 612] width 1034 height 85
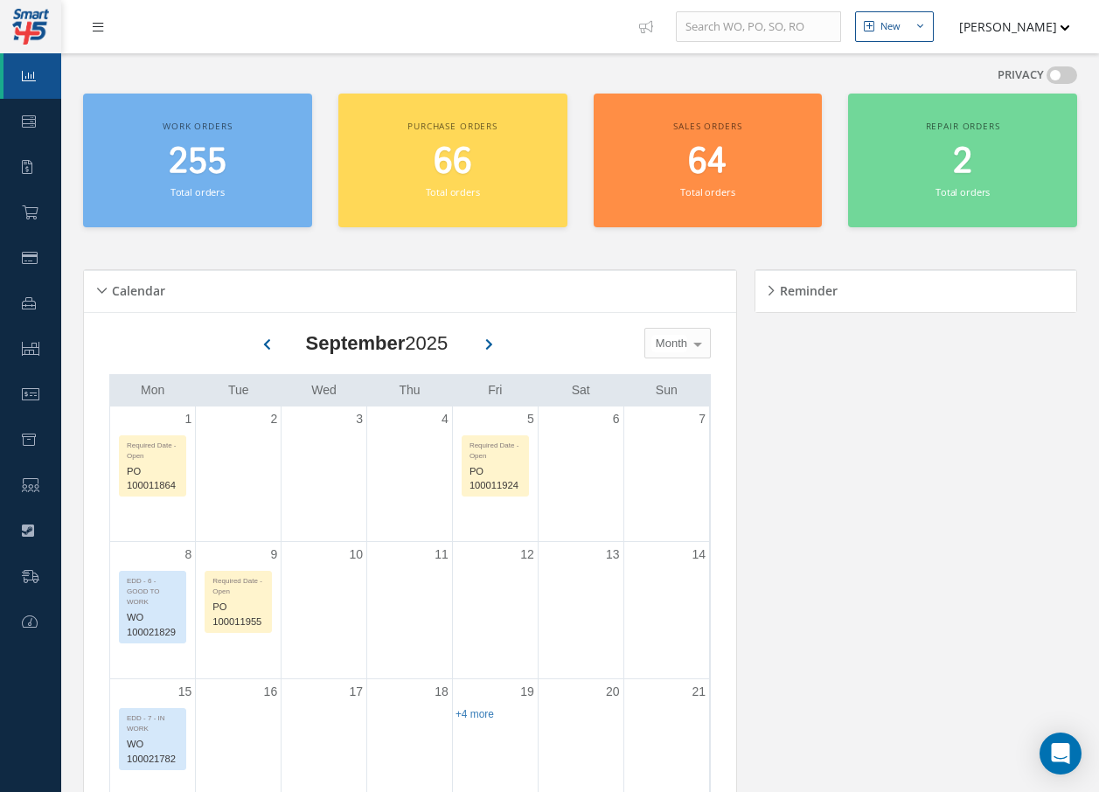
click at [91, 24] on link at bounding box center [102, 26] width 47 height 29
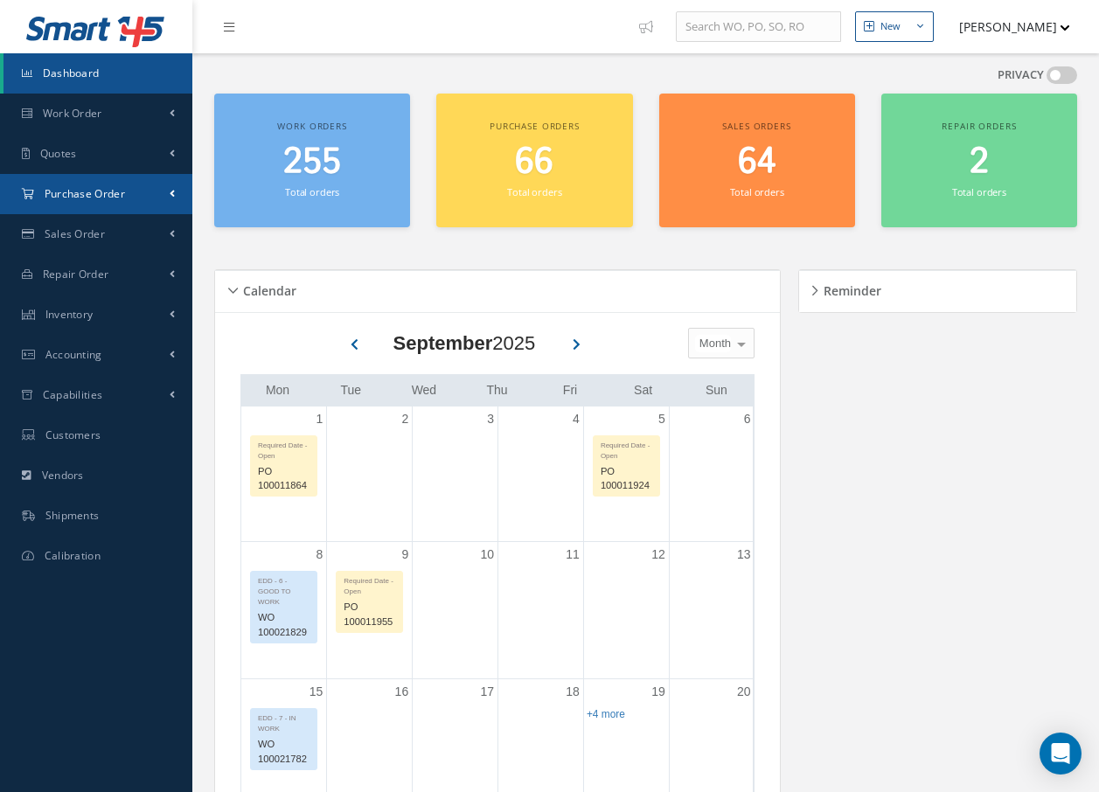
click at [71, 191] on span "Purchase Order" at bounding box center [85, 193] width 80 height 15
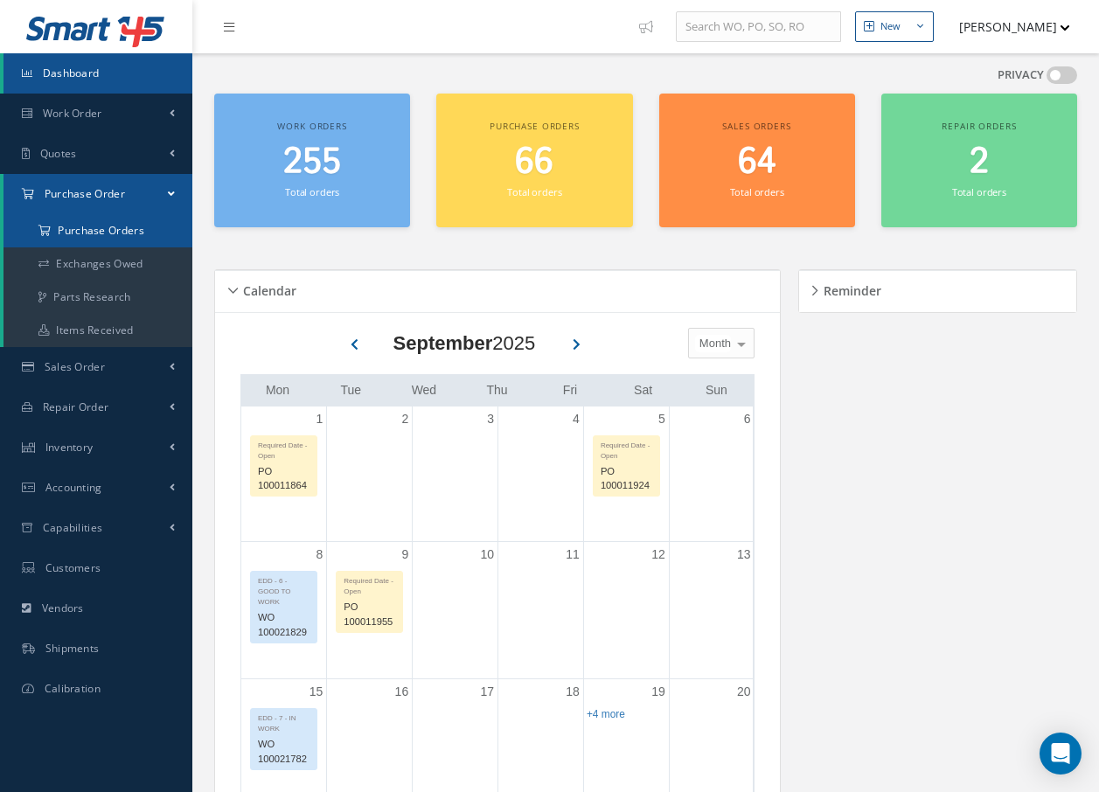
click at [78, 227] on a=1&status_id=2&status_id=3&status_id=5&collapsedFilters"] "Purchase Orders" at bounding box center [97, 230] width 189 height 33
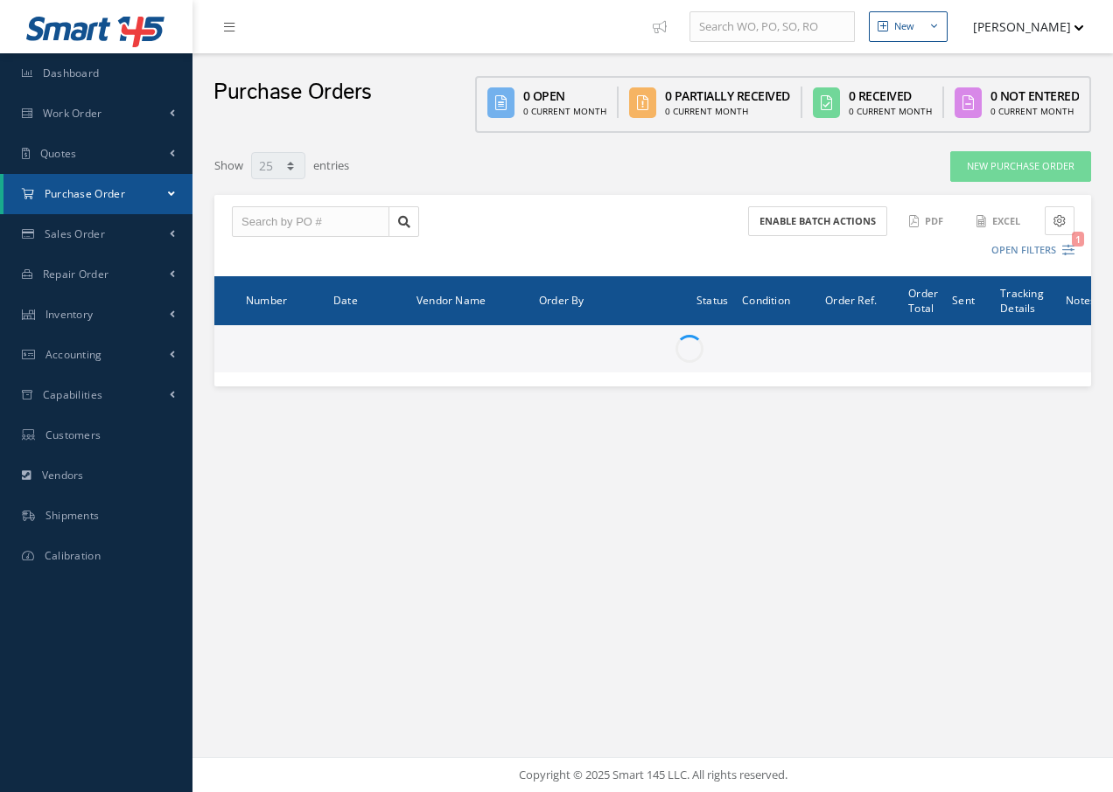
select select "25"
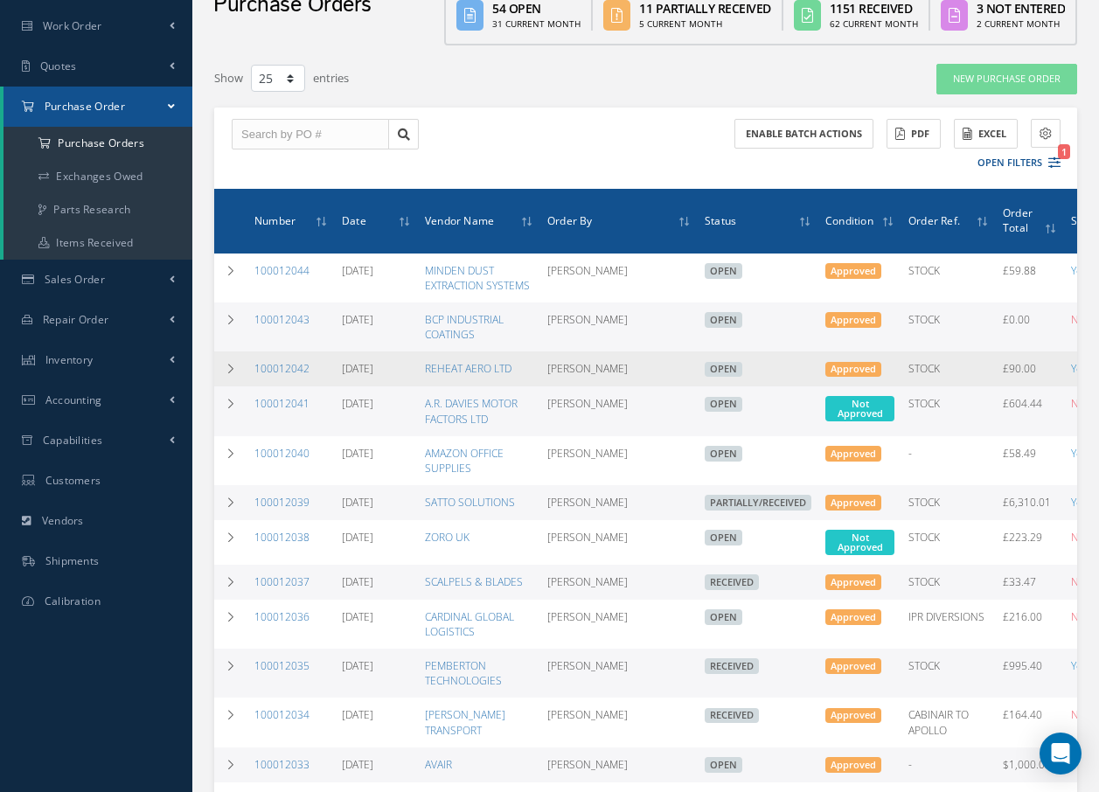
scroll to position [175, 0]
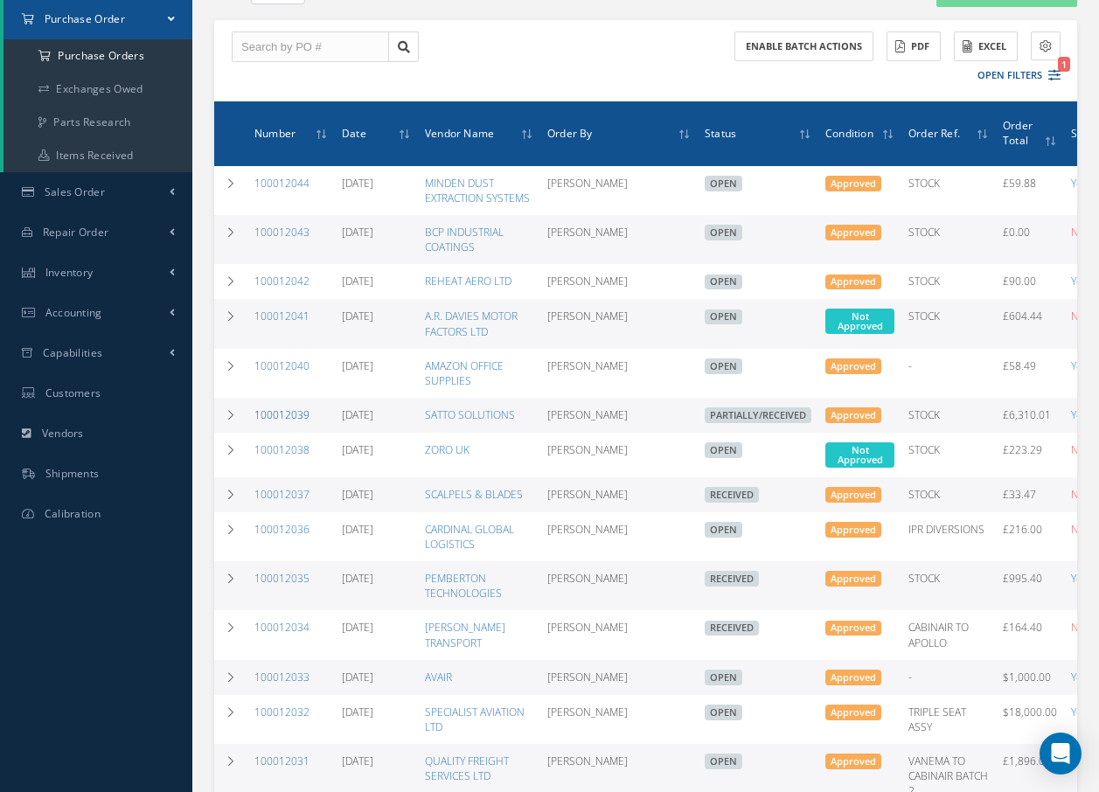
click at [280, 416] on link "100012039" at bounding box center [282, 415] width 55 height 15
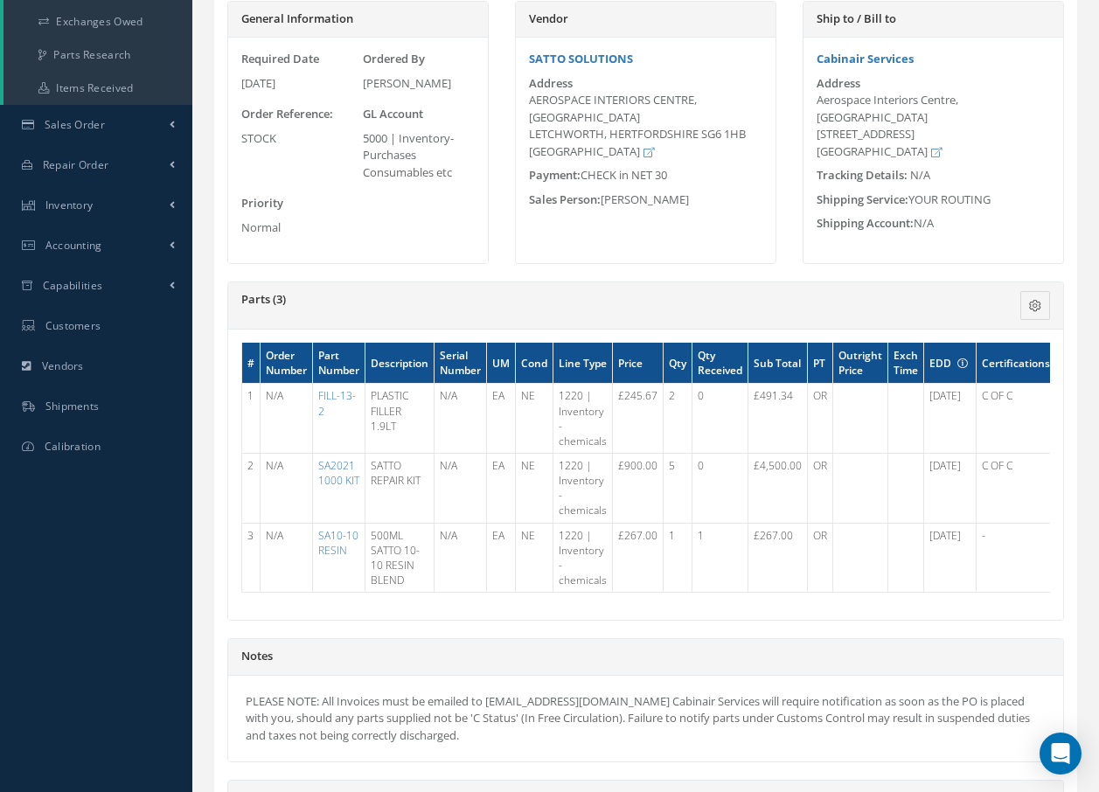
scroll to position [262, 0]
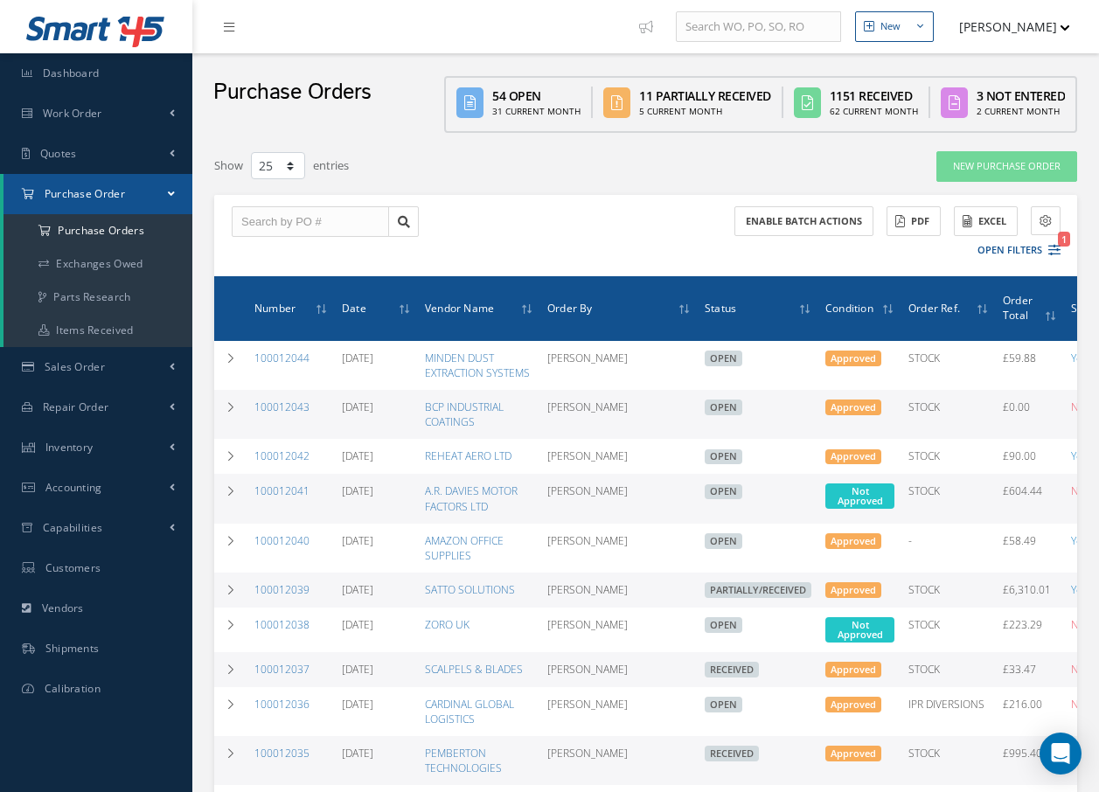
select select "25"
click at [233, 22] on icon at bounding box center [229, 27] width 10 height 12
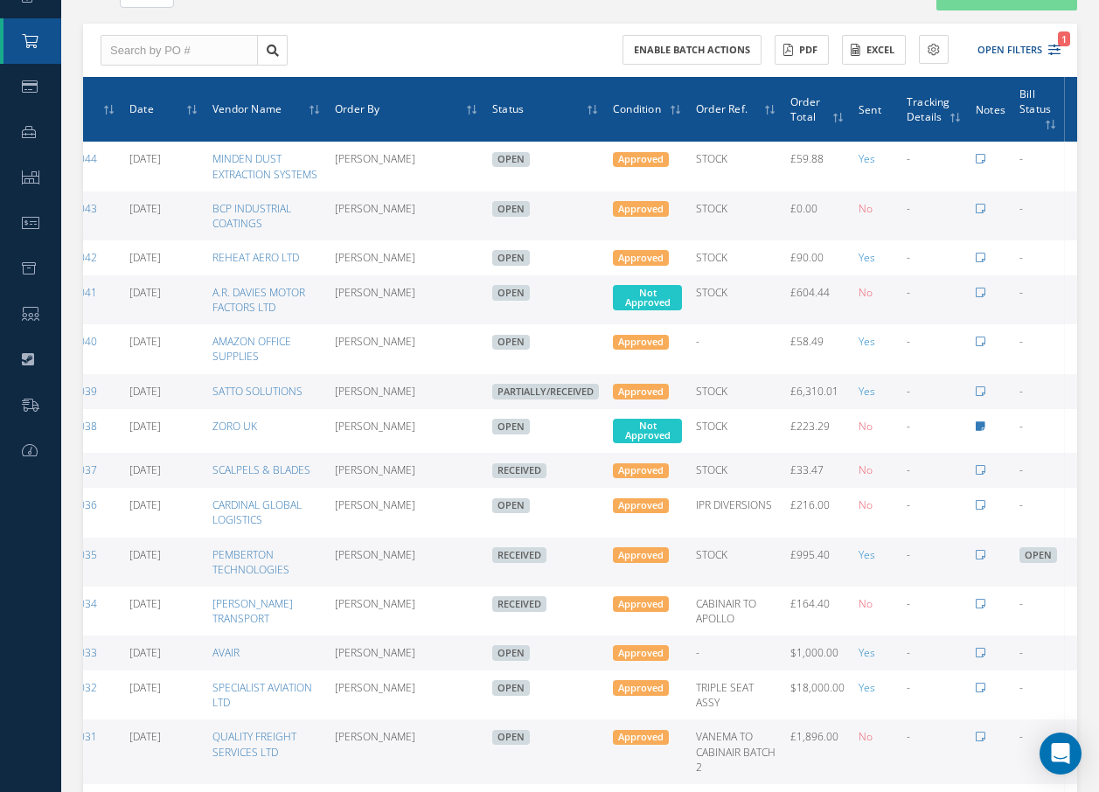
scroll to position [140, 0]
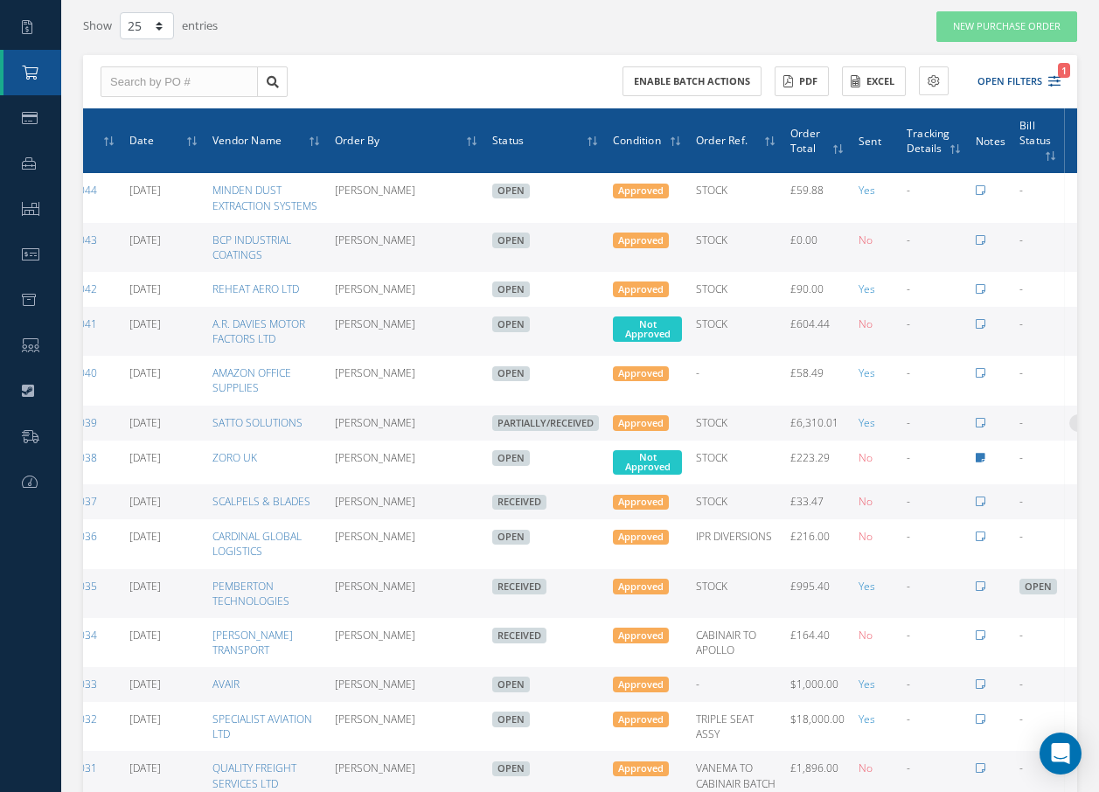
click at [1070, 422] on icon at bounding box center [1078, 422] width 17 height 14
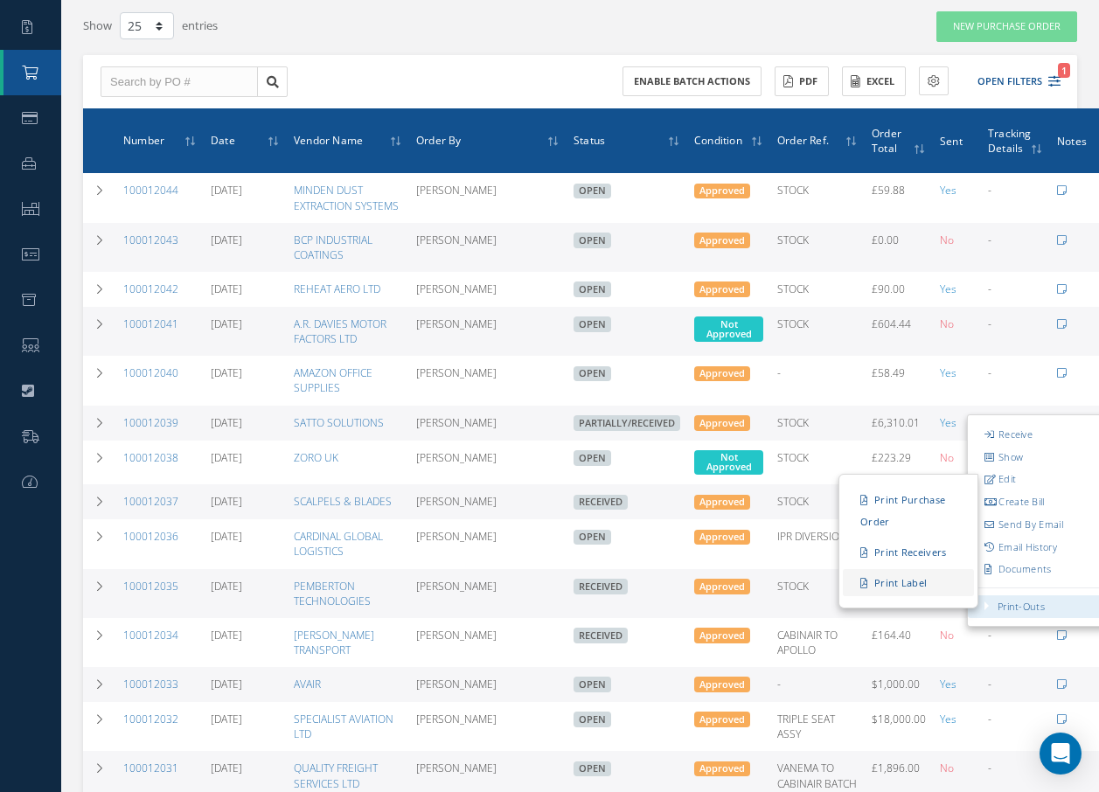
click at [881, 583] on link "Print Label" at bounding box center [908, 581] width 131 height 27
